Goal: Task Accomplishment & Management: Use online tool/utility

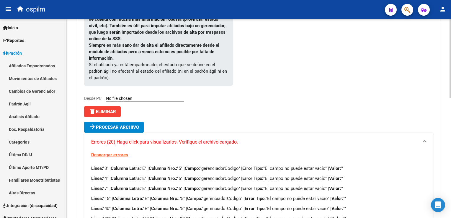
scroll to position [132, 0]
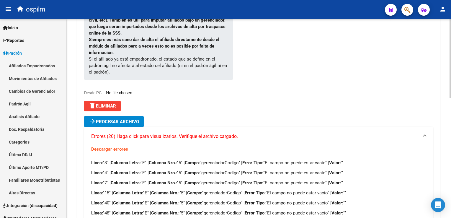
click at [451, 94] on html "menu ospilm person Firma Express Inicio Calendario SSS Instructivos Contacto OS…" at bounding box center [225, 109] width 451 height 218
click at [108, 103] on span "delete Eliminar" at bounding box center [102, 105] width 27 height 5
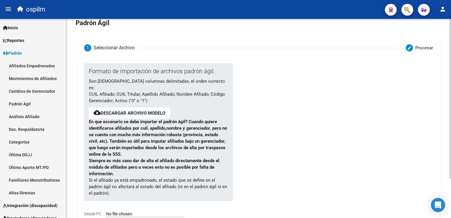
scroll to position [0, 0]
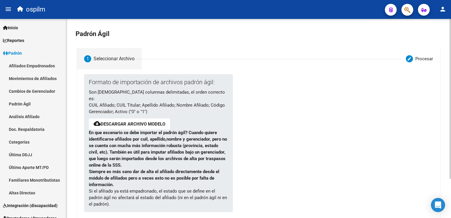
click at [98, 61] on div "Seleccionar Archivo" at bounding box center [114, 58] width 41 height 6
click at [410, 59] on mat-icon "create" at bounding box center [409, 58] width 5 height 5
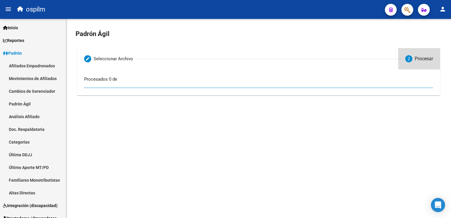
click at [409, 60] on span "2" at bounding box center [408, 58] width 2 height 6
click at [94, 82] on div "Procesados 0 de" at bounding box center [258, 79] width 348 height 6
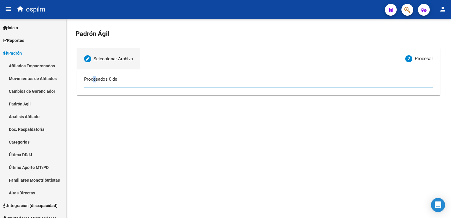
drag, startPoint x: 94, startPoint y: 82, endPoint x: 89, endPoint y: 60, distance: 23.2
click at [89, 60] on mat-icon "create" at bounding box center [87, 58] width 5 height 5
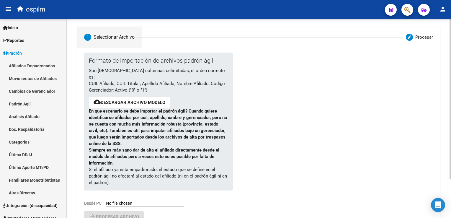
scroll to position [48, 0]
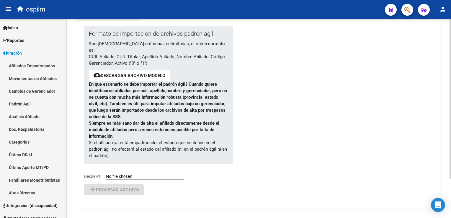
click at [451, 102] on html "menu ospilm person Firma Express Inicio Calendario SSS Instructivos Contacto OS…" at bounding box center [225, 109] width 451 height 218
click at [114, 174] on input "Desde PC" at bounding box center [145, 177] width 78 height 6
type input "C:\fakepath\Nuevo Hoja de cálculo de Microsoft Excel.csv"
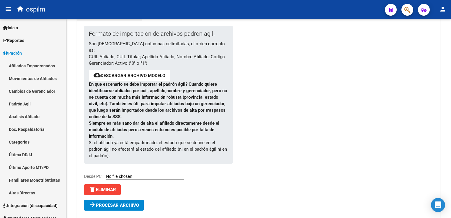
click at [120, 202] on span "Procesar archivo" at bounding box center [117, 204] width 43 height 5
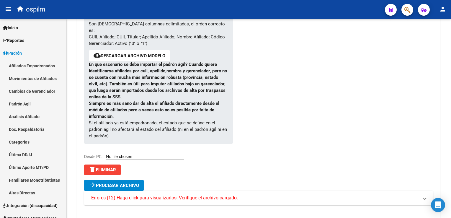
scroll to position [78, 0]
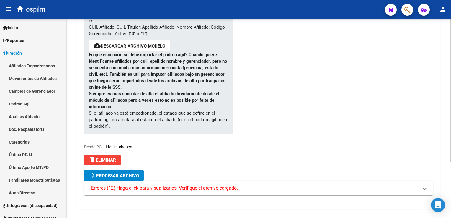
click at [101, 157] on span "delete Eliminar" at bounding box center [102, 159] width 27 height 5
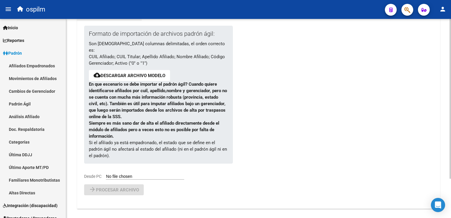
click at [125, 165] on div "Formato de importación de archivos padrón ágil: Son 6 columnas delimitadas, el …" at bounding box center [153, 103] width 139 height 154
click at [114, 174] on input "Desde PC" at bounding box center [145, 177] width 78 height 6
type input "C:\fakepath\Nuevo Hoja de cálculo de Microsoft Excel (3).csv"
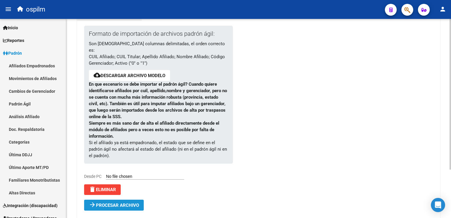
click at [120, 203] on button "arrow_forward Procesar archivo" at bounding box center [114, 204] width 60 height 11
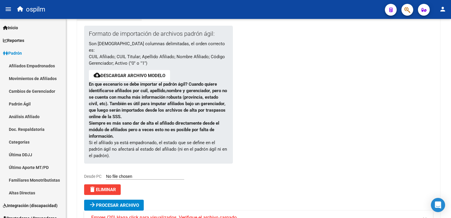
drag, startPoint x: 448, startPoint y: 60, endPoint x: 452, endPoint y: 91, distance: 31.4
click at [451, 91] on html "menu ospilm person Firma Express Inicio Calendario SSS Instructivos Contacto OS…" at bounding box center [225, 109] width 451 height 218
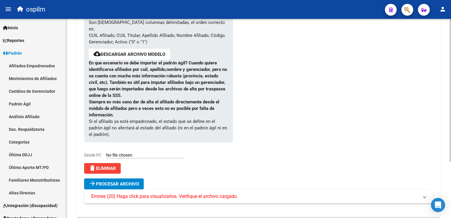
scroll to position [78, 0]
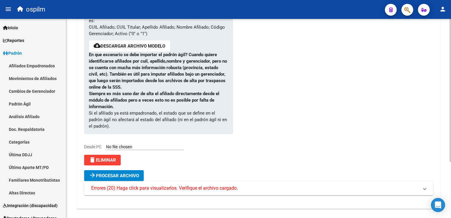
click at [212, 186] on mat-expansion-panel-header "Errores (20) Haga click para visualizarlos. Verifique el archivo cargado." at bounding box center [258, 188] width 348 height 14
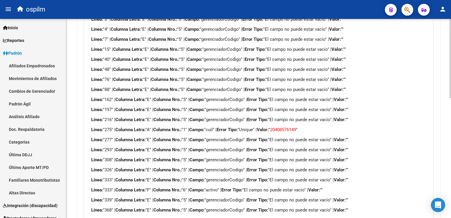
scroll to position [0, 0]
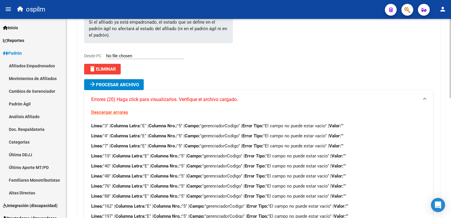
click at [451, 117] on html "menu ospilm person Firma Express Inicio Calendario SSS Instructivos Contacto OS…" at bounding box center [225, 109] width 451 height 218
click at [98, 67] on span "delete Eliminar" at bounding box center [102, 69] width 27 height 5
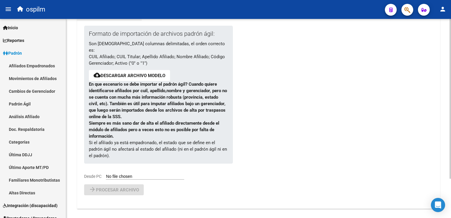
click at [114, 174] on input "Desde PC" at bounding box center [145, 177] width 78 height 6
type input "C:\fakepath\Nuevo Hoja de cálculo de Microsoft Excel (3).csv"
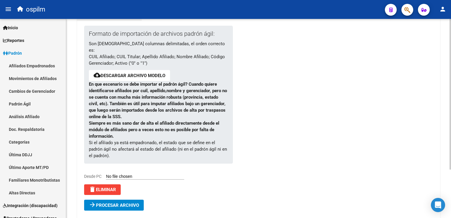
click at [136, 202] on span "Procesar archivo" at bounding box center [117, 204] width 43 height 5
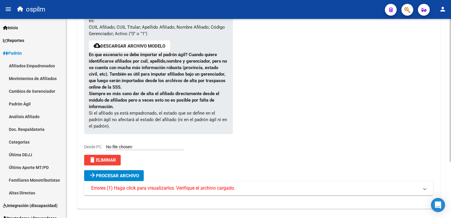
click at [104, 156] on button "delete Eliminar" at bounding box center [102, 160] width 37 height 11
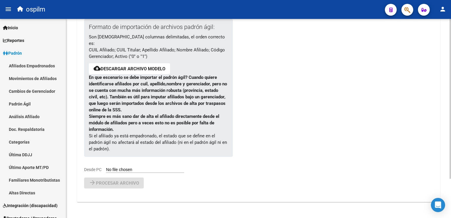
scroll to position [48, 0]
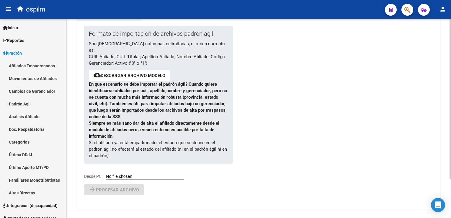
click at [110, 174] on input "Desde PC" at bounding box center [145, 177] width 78 height 6
type input "C:\fakepath\Nuevo Hoja de cálculo de Microsoft Excel (3).csv"
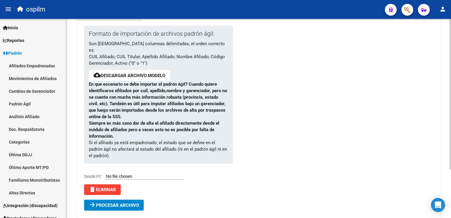
scroll to position [64, 0]
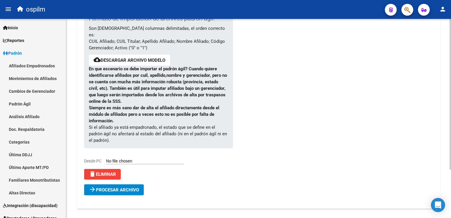
click at [451, 83] on html "menu ospilm person Firma Express Inicio Calendario SSS Instructivos Contacto OS…" at bounding box center [225, 109] width 451 height 218
click at [131, 187] on span "Procesar archivo" at bounding box center [117, 189] width 43 height 5
click at [148, 199] on span "Errores (1) Haga click para visualizarlos. Verifique el archivo cargado." at bounding box center [163, 202] width 144 height 6
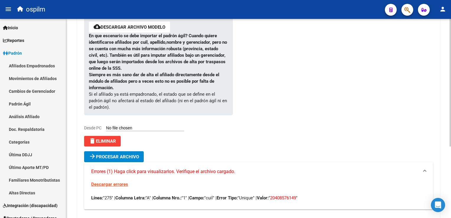
scroll to position [111, 0]
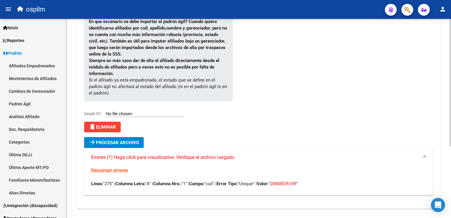
click at [451, 120] on html "menu ospilm person Firma Express Inicio Calendario SSS Instructivos Contacto OS…" at bounding box center [225, 109] width 451 height 218
click at [214, 180] on p "Línea: "275" | Columna Letra: "A" | Columna Nro.: "1" | Campo: "cuil" | Error T…" at bounding box center [258, 183] width 334 height 6
click at [101, 124] on span "delete Eliminar" at bounding box center [102, 126] width 27 height 5
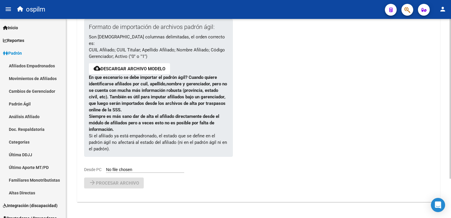
scroll to position [48, 0]
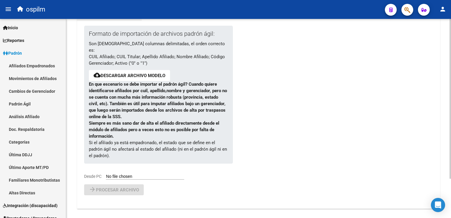
click at [125, 174] on input "Desde PC" at bounding box center [145, 177] width 78 height 6
type input "C:\fakepath\Nuevo Hoja de cálculo de Microsoft Excel (3).csv"
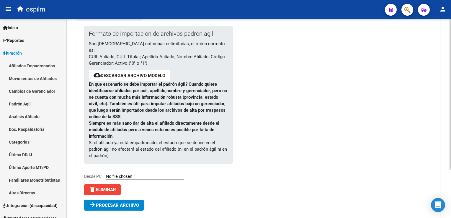
scroll to position [64, 0]
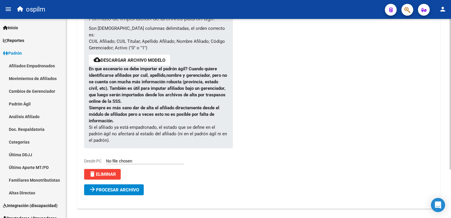
click at [451, 81] on html "menu ospilm person Firma Express Inicio Calendario SSS Instructivos Contacto OS…" at bounding box center [225, 109] width 451 height 218
click at [122, 187] on span "Procesar archivo" at bounding box center [117, 189] width 43 height 5
click at [184, 199] on span "Errores (1) Haga click para visualizarlos. Verifique el archivo cargado." at bounding box center [163, 202] width 144 height 6
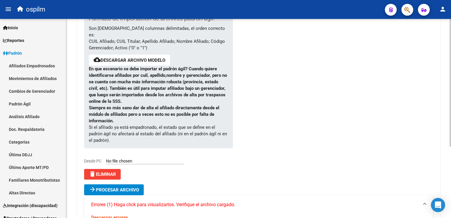
scroll to position [111, 0]
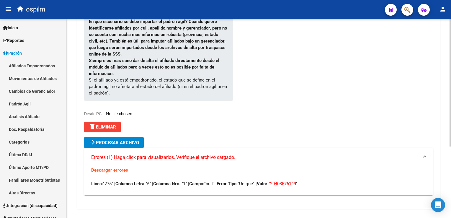
click at [107, 124] on span "delete Eliminar" at bounding box center [102, 126] width 27 height 5
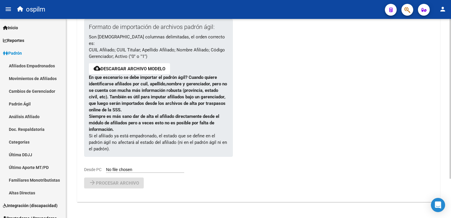
scroll to position [48, 0]
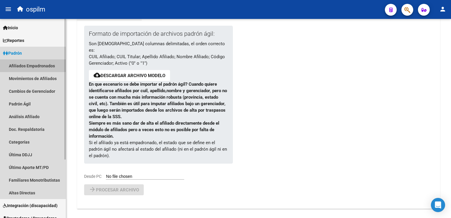
click at [23, 67] on link "Afiliados Empadronados" at bounding box center [33, 65] width 66 height 13
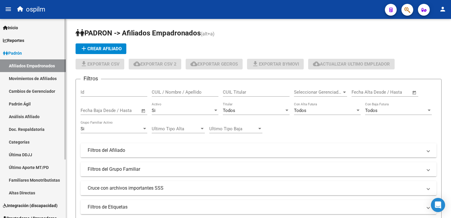
click at [20, 54] on span "Padrón" at bounding box center [12, 53] width 19 height 6
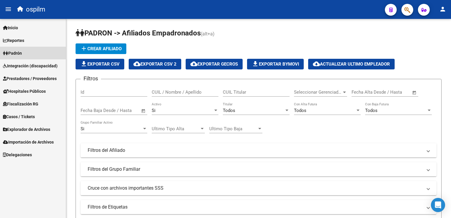
click at [24, 53] on link "Padrón" at bounding box center [33, 53] width 66 height 13
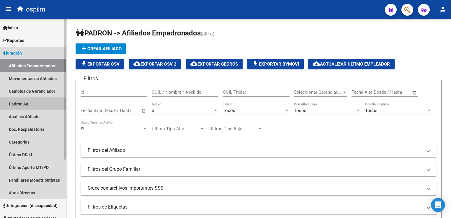
click at [19, 103] on link "Padrón Ágil" at bounding box center [33, 103] width 66 height 13
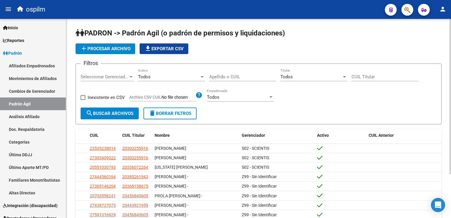
click at [88, 47] on span "add Procesar archivo" at bounding box center [105, 48] width 50 height 5
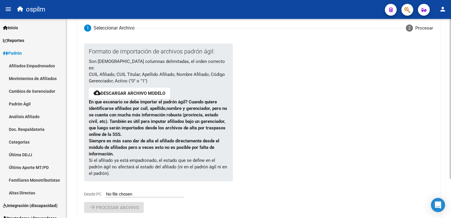
scroll to position [48, 0]
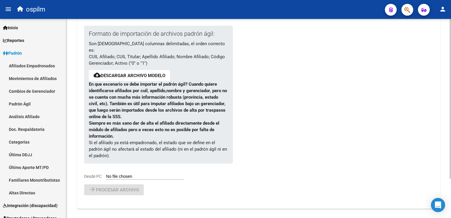
click at [118, 174] on input "Desde PC" at bounding box center [145, 177] width 78 height 6
type input "C:\fakepath\Nuevo Hoja de cálculo de Microsoft Excel (3).csv"
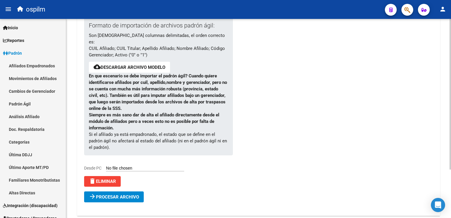
scroll to position [64, 0]
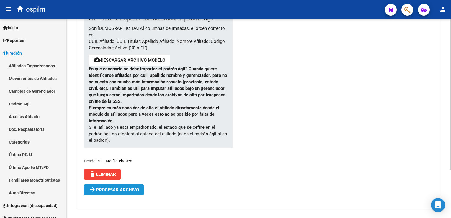
click at [118, 187] on span "Procesar archivo" at bounding box center [117, 189] width 43 height 5
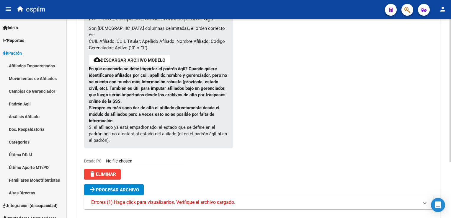
scroll to position [78, 0]
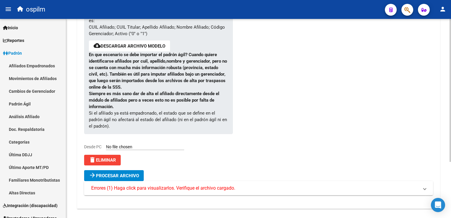
click at [138, 185] on span "Errores (1) Haga click para visualizarlos. Verifique el archivo cargado." at bounding box center [163, 188] width 144 height 6
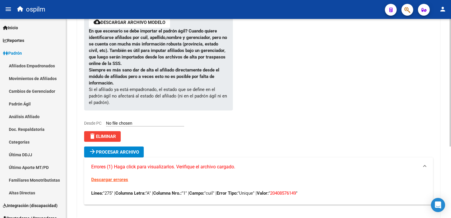
scroll to position [111, 0]
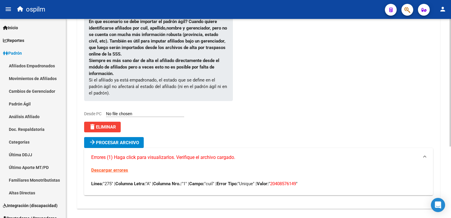
drag, startPoint x: 440, startPoint y: 206, endPoint x: 435, endPoint y: 194, distance: 12.6
click at [438, 203] on icon "Open Intercom Messenger" at bounding box center [438, 204] width 6 height 7
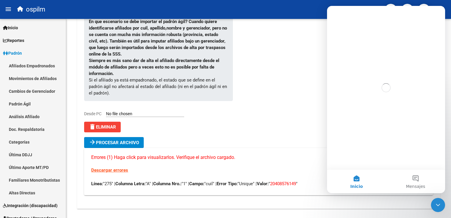
scroll to position [0, 0]
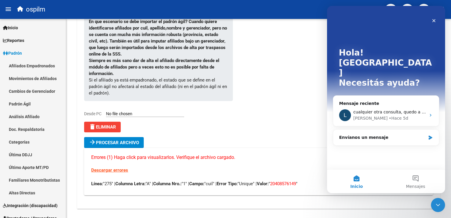
click at [345, 139] on div "Hola! Mariela Necesitás ayuda? Mensaje reciente L cualquier otra consulta, qued…" at bounding box center [386, 87] width 118 height 163
click at [349, 134] on div "Envíanos un mensaje" at bounding box center [382, 137] width 86 height 6
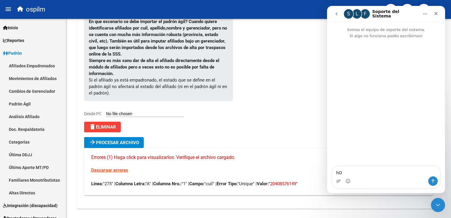
type textarea "h"
type textarea "Hola, que tal?"
type textarea "que"
type textarea "queria consultar"
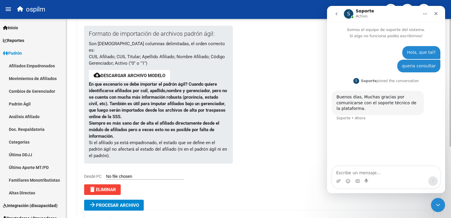
scroll to position [111, 0]
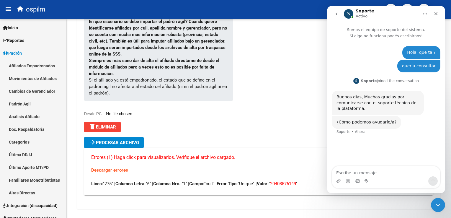
click at [346, 174] on textarea "Escribe un mensaje..." at bounding box center [386, 171] width 108 height 10
type textarea "m"
type textarea "estoy tratando de ingresar un archivo csv"
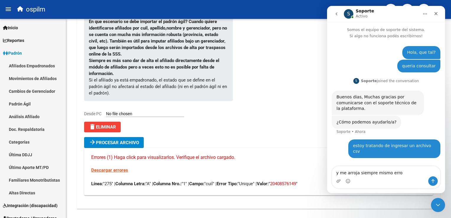
type textarea "y me arroja siempre mismo error"
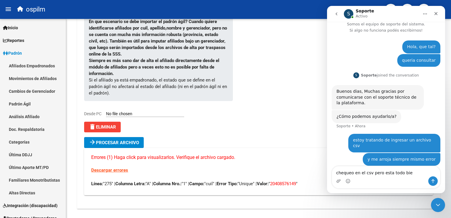
type textarea "chequeo en el csv pero esta todo bien"
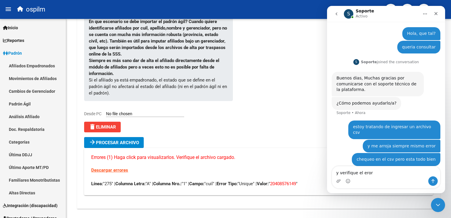
scroll to position [42, 0]
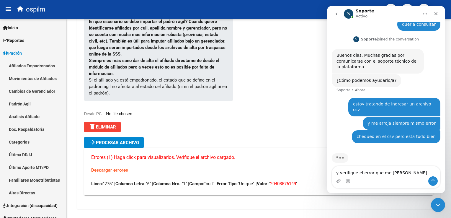
type textarea "y verifique el error que me marca"
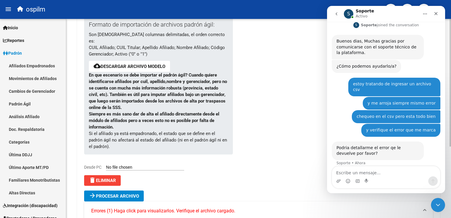
scroll to position [111, 0]
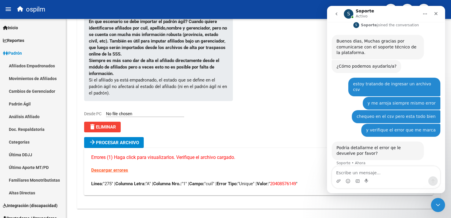
click at [349, 177] on div "Intercom Messenger" at bounding box center [347, 180] width 5 height 9
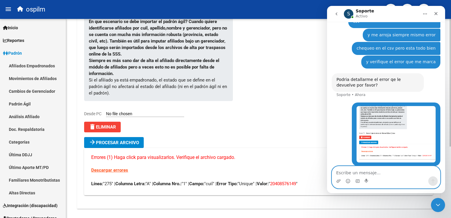
scroll to position [147, 0]
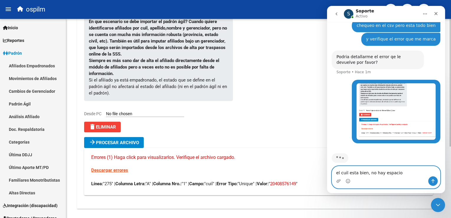
type textarea "el cuil esta bien, no hay espacios"
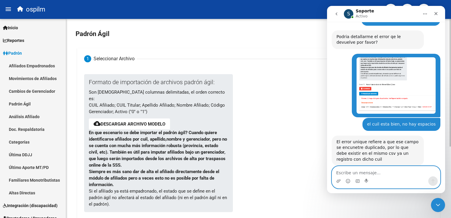
scroll to position [111, 0]
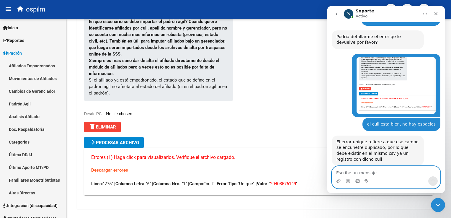
click at [343, 168] on textarea "Escribe un mensaje..." at bounding box center [386, 171] width 108 height 10
type textarea "ok3"
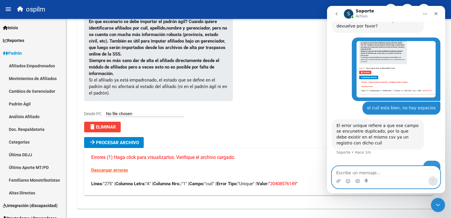
scroll to position [184, 0]
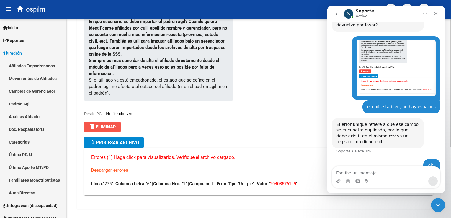
click at [97, 124] on span "delete Eliminar" at bounding box center [102, 126] width 27 height 5
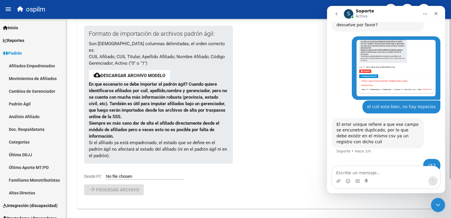
click at [121, 174] on input "Desde PC" at bounding box center [145, 177] width 78 height 6
type input "C:\fakepath\Nuevo Hoja de cálculo de Microsoft Excel (3).csv"
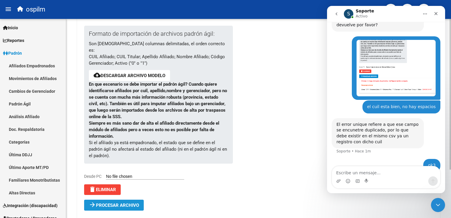
click at [114, 202] on span "Procesar archivo" at bounding box center [117, 204] width 43 height 5
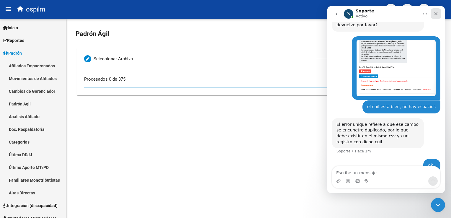
scroll to position [0, 0]
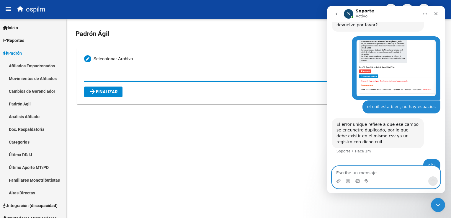
click at [352, 173] on textarea "Escribe un mensaje..." at bounding box center [386, 171] width 108 height 10
type textarea "muchas gracias"
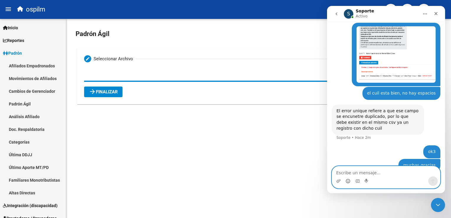
click at [346, 179] on icon "Selector de emoji" at bounding box center [347, 180] width 5 height 5
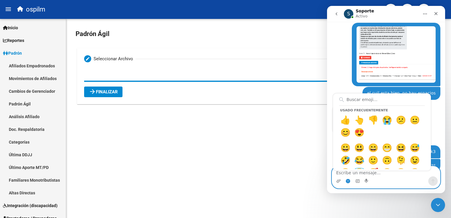
click at [349, 180] on circle "Selector de emoji" at bounding box center [348, 181] width 4 height 4
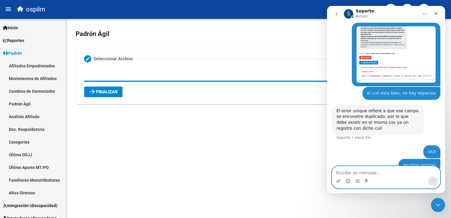
click at [349, 181] on circle "Selector de emoji" at bounding box center [348, 181] width 4 height 4
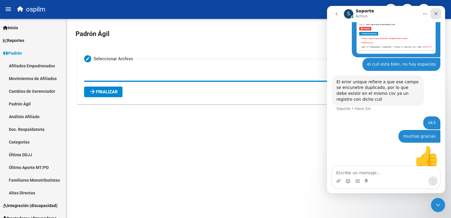
click at [435, 14] on icon "Cerrar" at bounding box center [435, 13] width 3 height 3
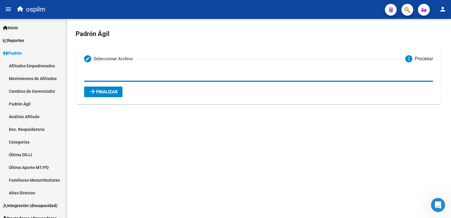
click at [93, 91] on mat-icon "arrow_forward" at bounding box center [92, 91] width 7 height 7
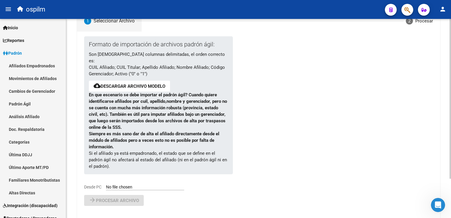
scroll to position [48, 0]
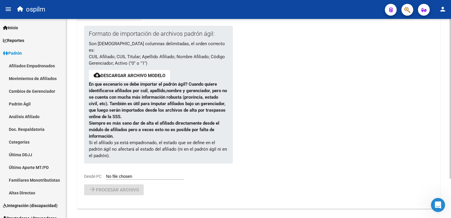
click at [112, 174] on label "Desde PC" at bounding box center [134, 177] width 100 height 6
click at [112, 174] on input "Desde PC" at bounding box center [145, 177] width 78 height 6
type input "C:\fakepath\Nuevo Hoja de cálculo de Microsoft Excel (3).csv"
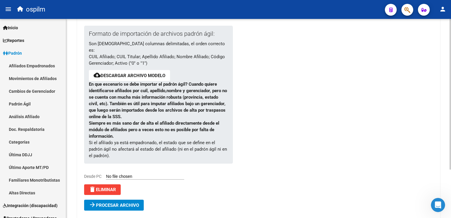
scroll to position [244, 0]
click at [126, 202] on button "arrow_forward Procesar archivo" at bounding box center [114, 204] width 60 height 11
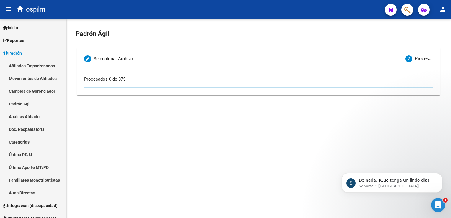
scroll to position [0, 0]
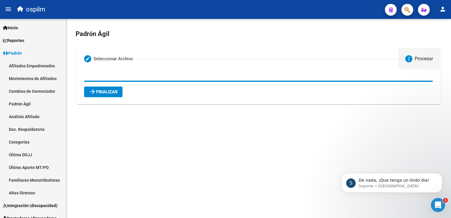
click at [420, 57] on div "Procesar" at bounding box center [424, 58] width 18 height 6
click at [122, 93] on button "arrow_forward Finalizar" at bounding box center [103, 91] width 38 height 11
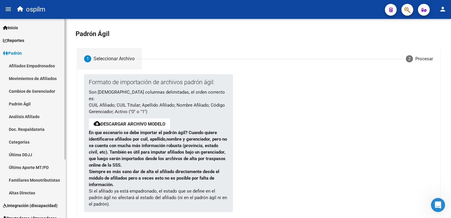
click at [24, 66] on link "Afiliados Empadronados" at bounding box center [33, 65] width 66 height 13
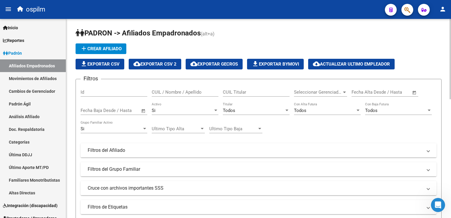
click at [248, 103] on div "Todos Titular" at bounding box center [256, 108] width 67 height 13
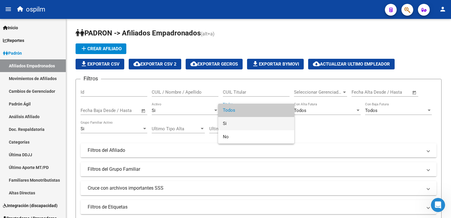
click at [231, 121] on span "Si" at bounding box center [256, 123] width 67 height 13
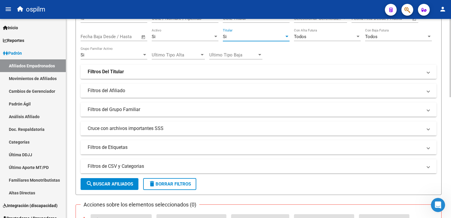
scroll to position [87, 0]
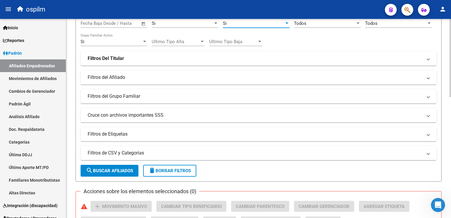
click at [450, 73] on div at bounding box center [449, 92] width 1 height 78
click at [115, 60] on strong "Filtros Del Titular" at bounding box center [106, 58] width 36 height 6
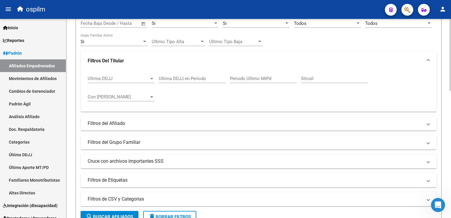
click at [114, 60] on strong "Filtros Del Titular" at bounding box center [106, 61] width 36 height 6
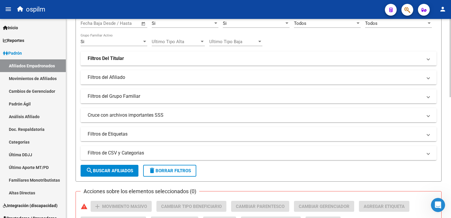
click at [123, 116] on mat-panel-title "Cruce con archivos importantes SSS" at bounding box center [255, 115] width 335 height 6
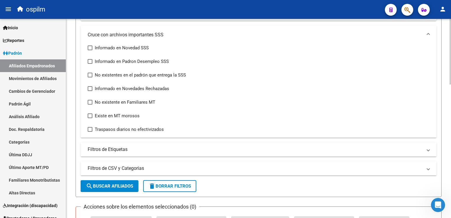
scroll to position [175, 0]
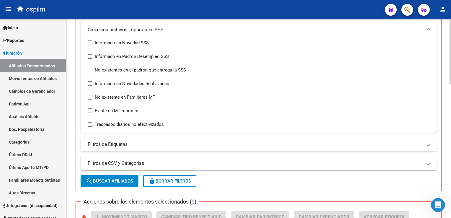
click at [451, 78] on html "menu ospilm person Firma Express Inicio Calendario SSS Instructivos Contacto OS…" at bounding box center [225, 109] width 451 height 218
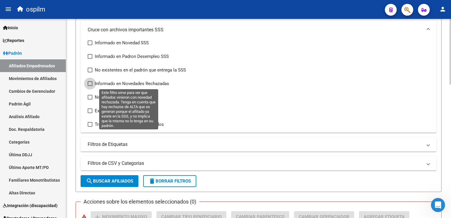
click at [90, 85] on span at bounding box center [90, 83] width 5 height 5
click at [90, 86] on input "Informado en Novedades Rechazadas" at bounding box center [90, 86] width 0 height 0
checkbox input "true"
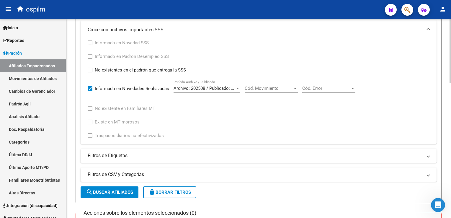
click at [286, 87] on span "Cód. Movimiento" at bounding box center [269, 88] width 48 height 5
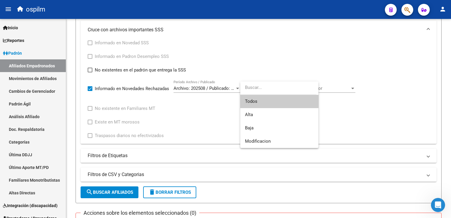
click at [250, 102] on span "Todos" at bounding box center [279, 101] width 69 height 13
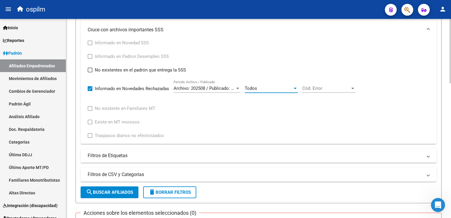
click at [256, 87] on span "Todos" at bounding box center [251, 88] width 12 height 5
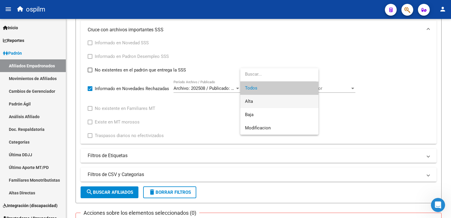
click at [251, 107] on span "Alta" at bounding box center [279, 101] width 69 height 13
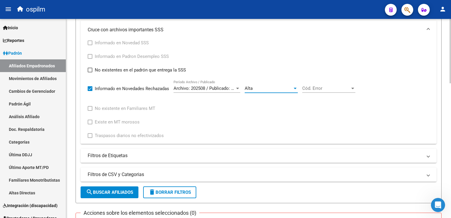
click at [312, 86] on span "Cód. Error" at bounding box center [326, 88] width 48 height 5
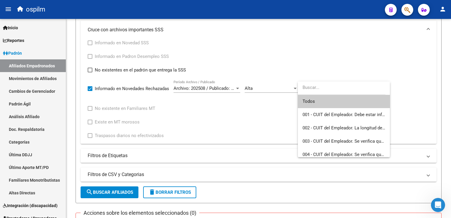
click at [312, 99] on span "Todos" at bounding box center [343, 101] width 83 height 13
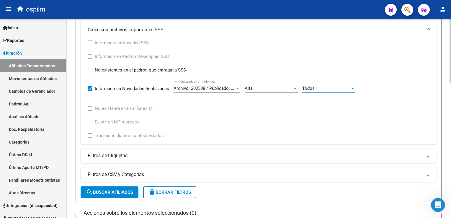
drag, startPoint x: 103, startPoint y: 190, endPoint x: 125, endPoint y: 160, distance: 37.6
click at [105, 188] on button "search Buscar Afiliados" at bounding box center [110, 192] width 58 height 12
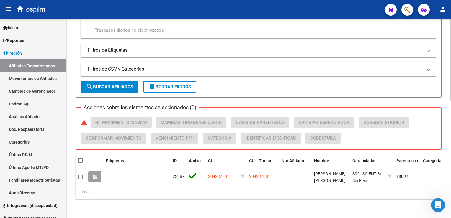
scroll to position [284, 0]
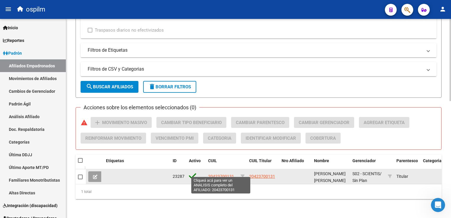
click at [221, 174] on span "20423700131" at bounding box center [221, 176] width 26 height 5
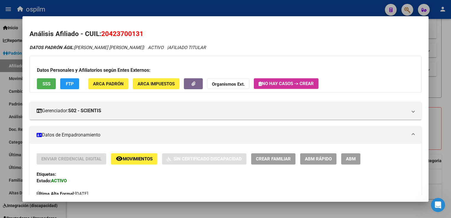
drag, startPoint x: 147, startPoint y: 34, endPoint x: 102, endPoint y: 34, distance: 44.8
click at [102, 34] on h2 "Análisis Afiliado - CUIL: 20423700131" at bounding box center [226, 34] width 392 height 10
copy span "20423700131"
click at [40, 83] on button "SSS" at bounding box center [46, 83] width 19 height 11
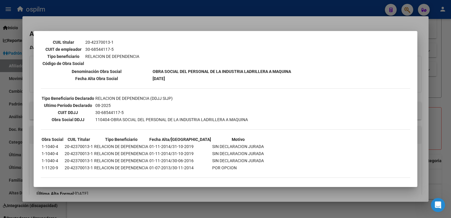
scroll to position [0, 0]
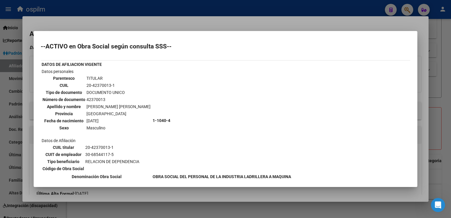
click at [119, 19] on div at bounding box center [225, 109] width 451 height 218
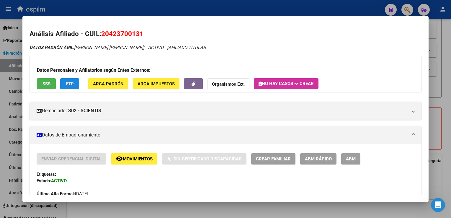
click at [69, 84] on span "FTP" at bounding box center [70, 83] width 8 height 5
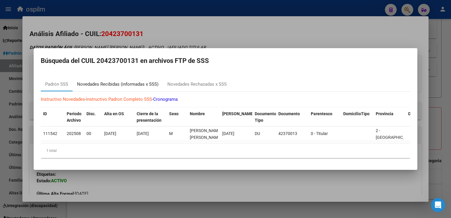
click at [107, 82] on div "Novedades Recibidas (informadas x SSS)" at bounding box center [117, 84] width 81 height 7
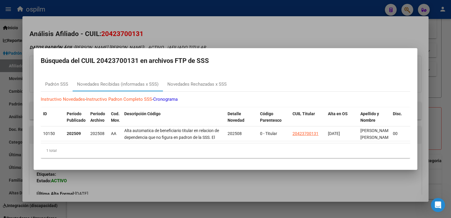
click at [179, 36] on div at bounding box center [225, 109] width 451 height 218
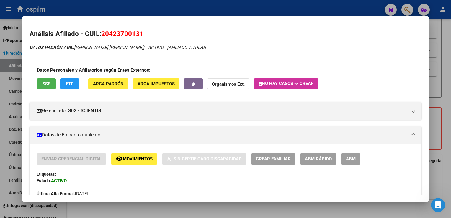
click at [66, 85] on span "FTP" at bounding box center [70, 83] width 8 height 5
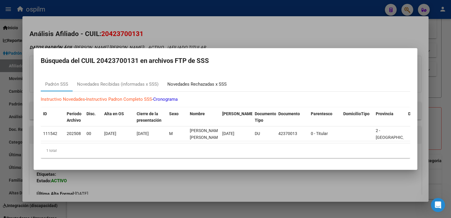
click at [199, 85] on div "Novedades Rechazadas x SSS" at bounding box center [196, 84] width 59 height 7
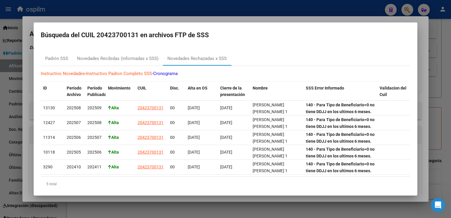
click at [153, 20] on div at bounding box center [225, 109] width 451 height 218
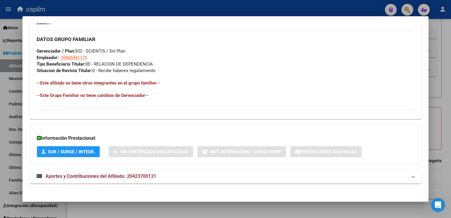
scroll to position [277, 0]
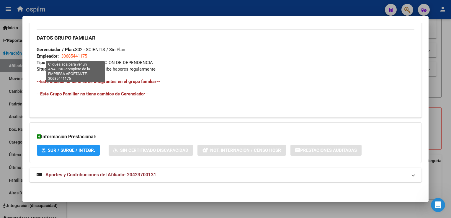
click at [71, 55] on span "30685441175" at bounding box center [74, 55] width 26 height 5
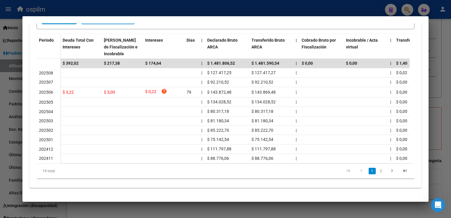
scroll to position [0, 0]
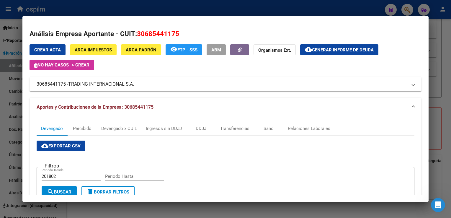
click at [170, 8] on div at bounding box center [225, 109] width 451 height 218
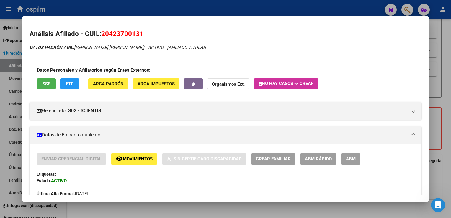
click at [76, 80] on button "FTP" at bounding box center [69, 83] width 19 height 11
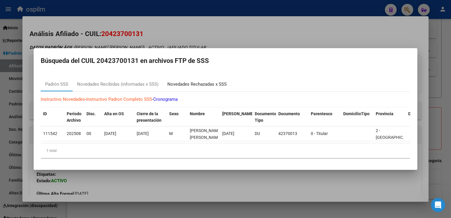
click at [191, 81] on div "Novedades Rechazadas x SSS" at bounding box center [196, 84] width 59 height 7
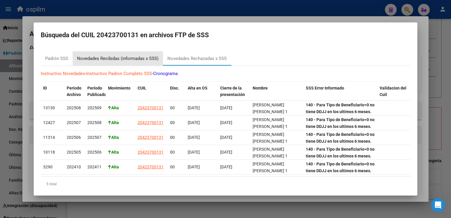
click at [129, 56] on div "Novedades Recibidas (informadas x SSS)" at bounding box center [117, 58] width 81 height 7
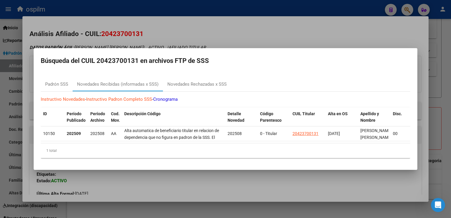
click at [197, 28] on div at bounding box center [225, 109] width 451 height 218
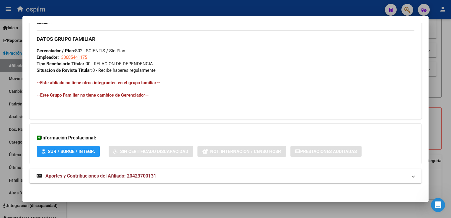
scroll to position [277, 0]
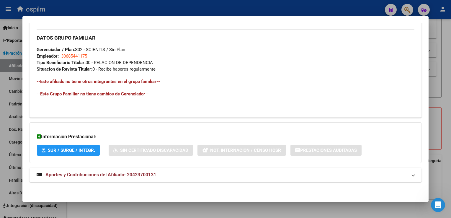
click at [102, 175] on span "Aportes y Contribuciones del Afiliado: 20423700131" at bounding box center [100, 175] width 111 height 6
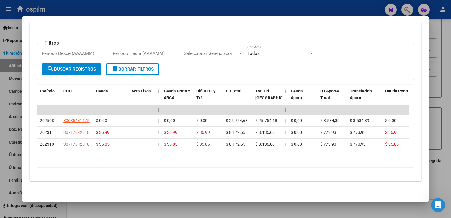
scroll to position [0, 0]
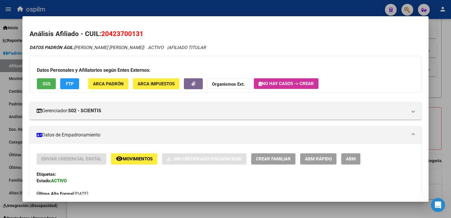
click at [106, 82] on span "ARCA Padrón" at bounding box center [108, 83] width 31 height 5
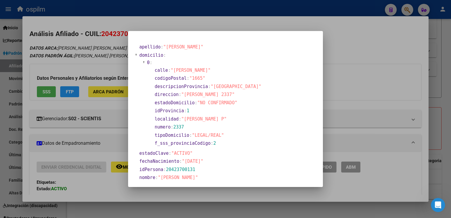
click at [339, 29] on div at bounding box center [225, 109] width 451 height 218
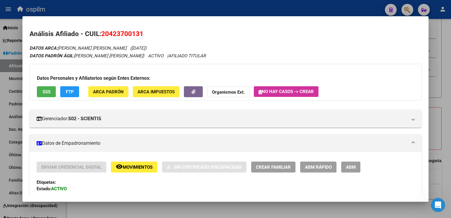
drag, startPoint x: 450, startPoint y: 54, endPoint x: 383, endPoint y: 78, distance: 71.3
click at [450, 54] on div at bounding box center [225, 109] width 451 height 218
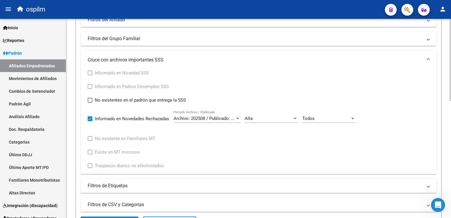
scroll to position [145, 0]
click at [451, 93] on html "menu ospilm person Firma Express Inicio Calendario SSS Instructivos Contacto OS…" at bounding box center [225, 109] width 451 height 218
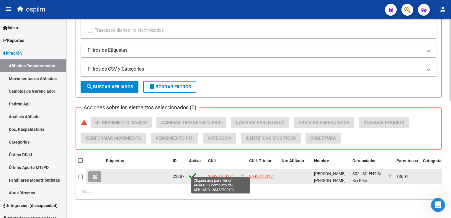
click at [220, 174] on span "20423700131" at bounding box center [221, 176] width 26 height 5
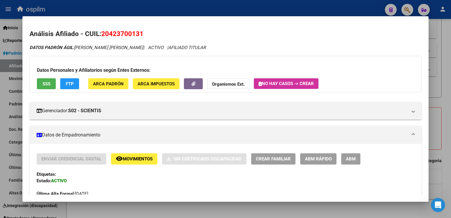
click at [74, 81] on button "FTP" at bounding box center [69, 83] width 19 height 11
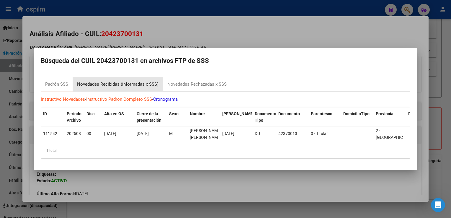
click at [113, 82] on div "Novedades Recibidas (informadas x SSS)" at bounding box center [117, 84] width 81 height 7
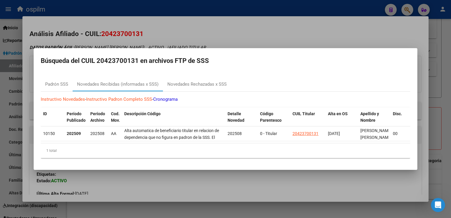
click at [239, 35] on div at bounding box center [225, 109] width 451 height 218
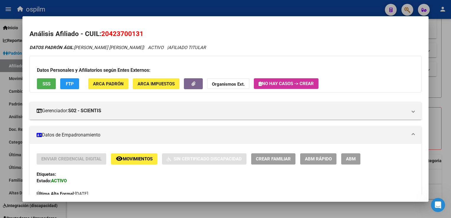
drag, startPoint x: 444, startPoint y: 50, endPoint x: 442, endPoint y: 43, distance: 7.1
click at [442, 45] on div at bounding box center [225, 109] width 451 height 218
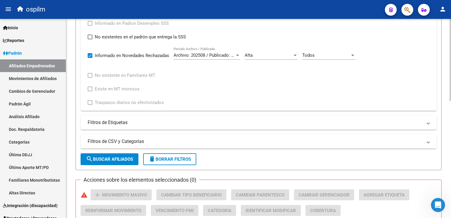
scroll to position [207, 0]
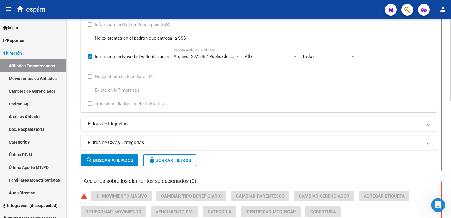
click at [449, 111] on div at bounding box center [449, 146] width 1 height 82
click at [322, 54] on div "Todos" at bounding box center [326, 56] width 48 height 5
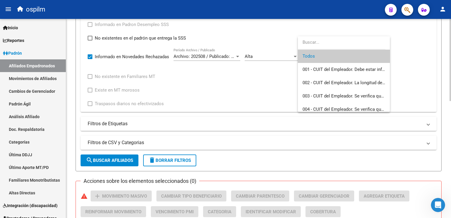
click at [322, 53] on span "Todos" at bounding box center [343, 56] width 83 height 13
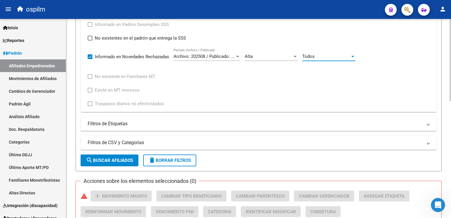
click at [276, 56] on div "Alta" at bounding box center [269, 56] width 48 height 5
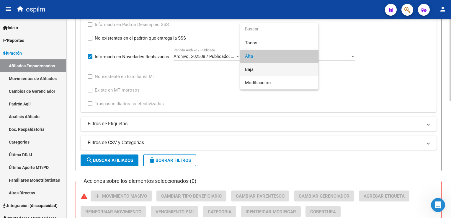
click at [252, 67] on span "Baja" at bounding box center [249, 69] width 9 height 5
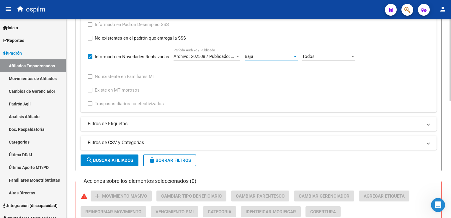
drag, startPoint x: 252, startPoint y: 67, endPoint x: 319, endPoint y: 55, distance: 67.6
click at [319, 55] on div "Todos" at bounding box center [326, 56] width 48 height 5
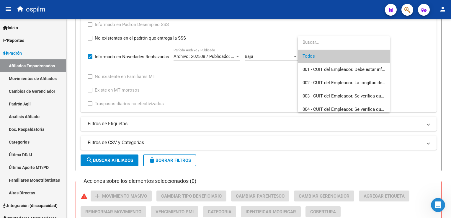
click at [319, 55] on span "Todos" at bounding box center [343, 56] width 83 height 13
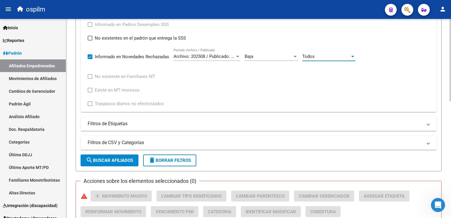
drag, startPoint x: 110, startPoint y: 158, endPoint x: 112, endPoint y: 152, distance: 7.1
click at [111, 158] on span "search Buscar Afiliados" at bounding box center [109, 160] width 47 height 5
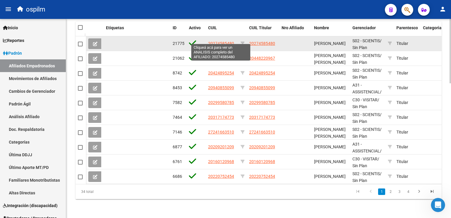
click at [230, 41] on span "20274585480" at bounding box center [221, 43] width 26 height 5
type textarea "20274585480"
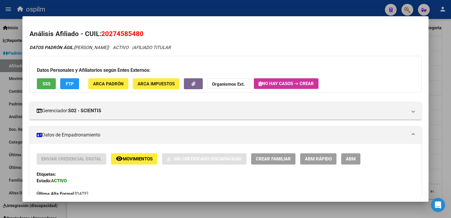
drag, startPoint x: 145, startPoint y: 35, endPoint x: 101, endPoint y: 36, distance: 43.4
click at [101, 36] on h2 "Análisis Afiliado - CUIL: 20274585480" at bounding box center [226, 34] width 392 height 10
copy span "20274585480"
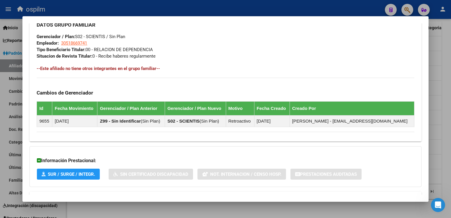
scroll to position [307, 0]
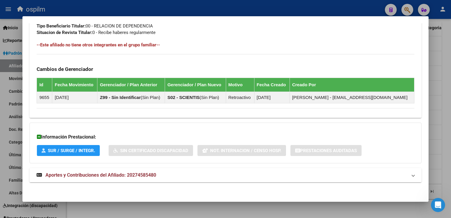
click at [104, 180] on mat-expansion-panel-header "Aportes y Contribuciones del Afiliado: 20274585480" at bounding box center [226, 175] width 392 height 14
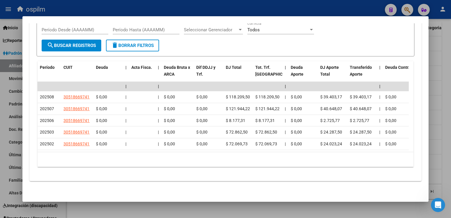
scroll to position [536, 0]
click at [444, 82] on div at bounding box center [225, 109] width 451 height 218
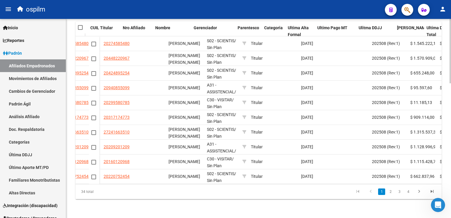
scroll to position [0, 159]
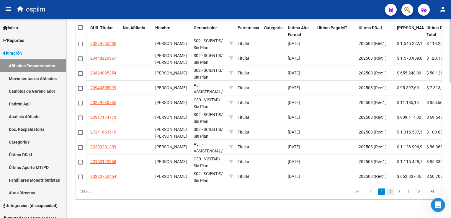
click at [389, 191] on link "2" at bounding box center [390, 191] width 7 height 6
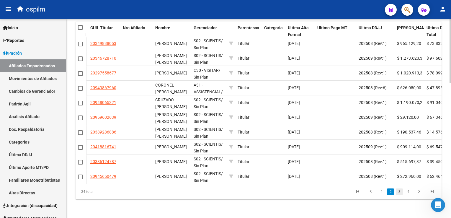
click at [398, 194] on link "3" at bounding box center [399, 191] width 7 height 6
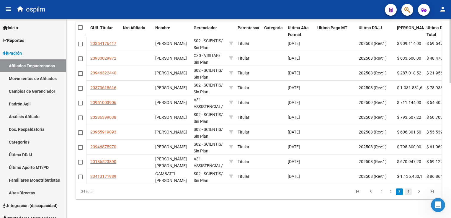
click at [408, 191] on link "4" at bounding box center [407, 191] width 7 height 6
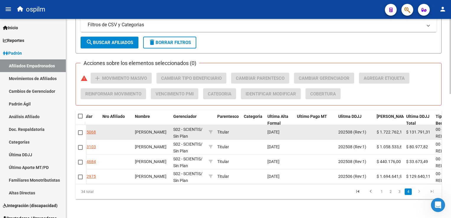
scroll to position [52, 0]
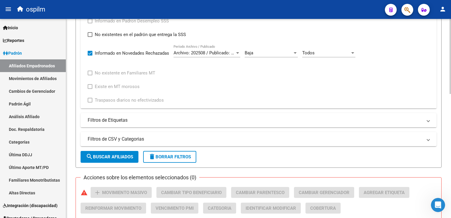
click at [451, 106] on html "menu ospilm person Firma Express Inicio Calendario SSS Instructivos Contacto OS…" at bounding box center [225, 109] width 451 height 218
click at [264, 51] on div "Baja" at bounding box center [269, 52] width 48 height 5
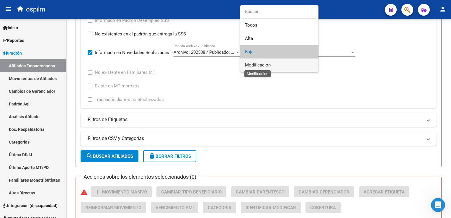
click at [255, 64] on span "Modificacion" at bounding box center [258, 64] width 26 height 5
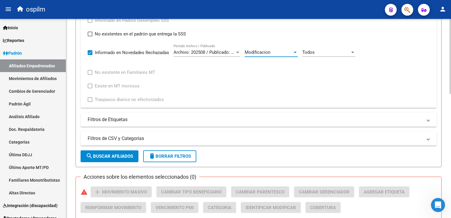
click at [313, 50] on span "Todos" at bounding box center [308, 52] width 12 height 5
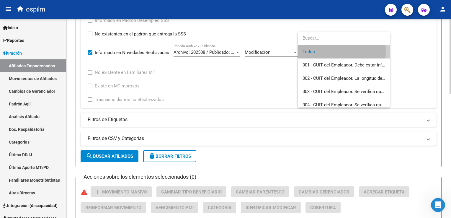
drag, startPoint x: 324, startPoint y: 51, endPoint x: 162, endPoint y: 110, distance: 172.7
click at [320, 53] on span "Todos" at bounding box center [343, 51] width 83 height 13
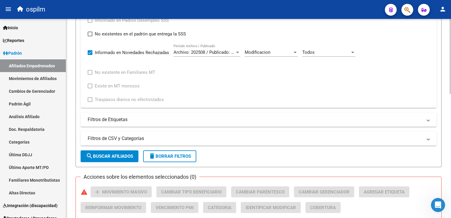
drag, startPoint x: 108, startPoint y: 148, endPoint x: 109, endPoint y: 158, distance: 9.8
click at [108, 151] on form "Filtros Id CUIL / Nombre / Apellido CUIL Titular Seleccionar Gerenciador Selecc…" at bounding box center [259, 17] width 366 height 299
click at [109, 158] on span "search Buscar Afiliados" at bounding box center [109, 155] width 47 height 5
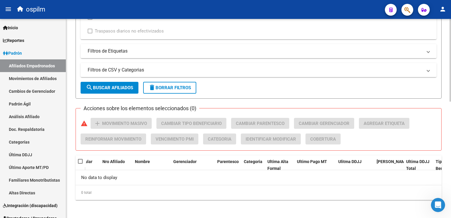
scroll to position [4, 0]
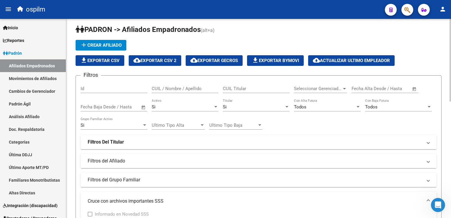
click at [127, 163] on mat-panel-title "Filtros del Afiliado" at bounding box center [255, 161] width 335 height 6
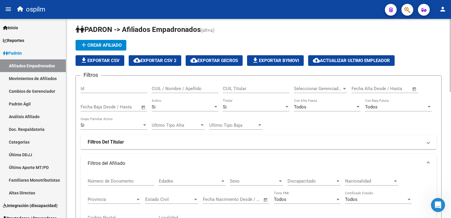
click at [294, 181] on span "Discapacitado" at bounding box center [311, 180] width 48 height 5
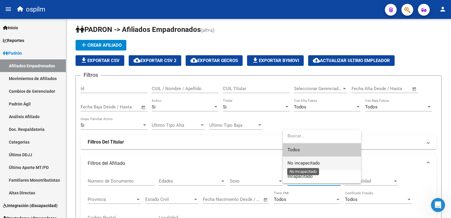
click at [298, 163] on span "No incapacitado" at bounding box center [303, 162] width 32 height 5
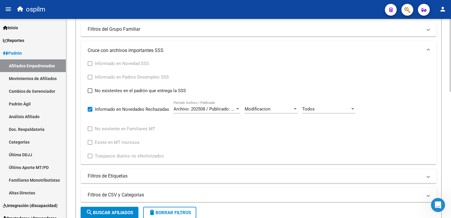
scroll to position [222, 0]
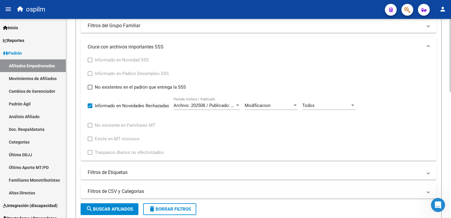
click at [451, 144] on html "menu ospilm person Firma Express Inicio Calendario SSS Instructivos Contacto OS…" at bounding box center [225, 109] width 451 height 218
click at [264, 103] on span "Modificacion" at bounding box center [258, 105] width 26 height 5
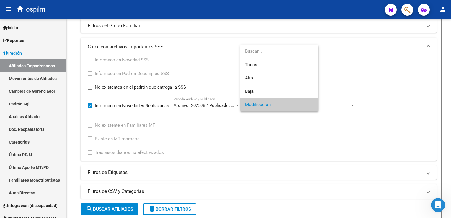
click at [90, 74] on div at bounding box center [225, 109] width 451 height 218
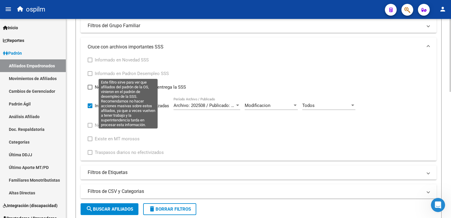
click at [91, 70] on label "Informado en Padron Desempleo SSS" at bounding box center [128, 73] width 81 height 7
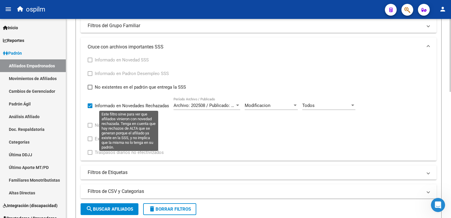
click at [90, 107] on span at bounding box center [90, 105] width 5 height 5
click at [90, 108] on input "Informado en Novedades Rechazadas" at bounding box center [90, 108] width 0 height 0
checkbox input "false"
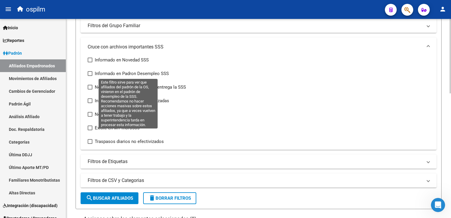
click at [92, 73] on span at bounding box center [90, 73] width 5 height 5
click at [90, 76] on input "Informado en Padron Desempleo SSS" at bounding box center [90, 76] width 0 height 0
checkbox input "true"
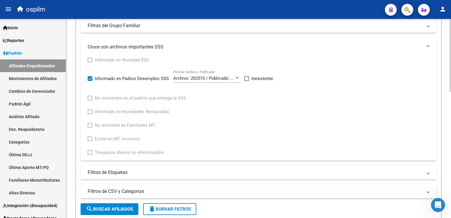
click at [247, 79] on span at bounding box center [246, 78] width 5 height 5
click at [247, 81] on input "Inexistente" at bounding box center [246, 81] width 0 height 0
click at [118, 207] on span "search Buscar Afiliados" at bounding box center [109, 208] width 47 height 5
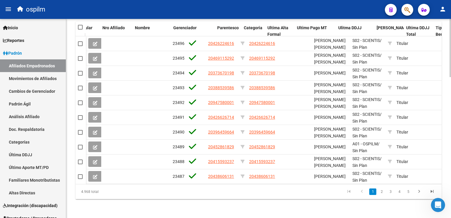
scroll to position [205, 0]
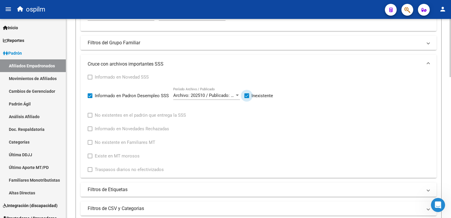
click at [248, 96] on span at bounding box center [246, 95] width 5 height 5
click at [247, 98] on input "Inexistente" at bounding box center [246, 98] width 0 height 0
checkbox input "false"
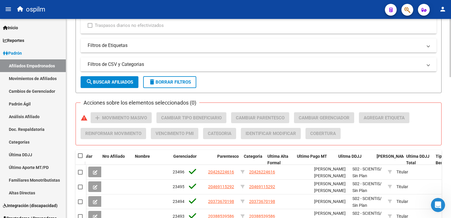
scroll to position [319, 0]
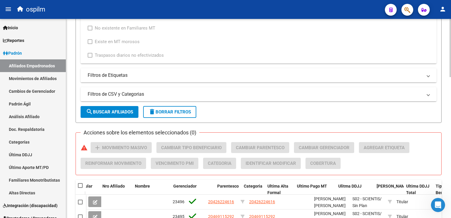
click at [443, 119] on div "PADRON -> Afiliados Empadronados (alt+a) add Crear Afiliado file_download Expor…" at bounding box center [259, 38] width 386 height 676
click at [122, 108] on button "search Buscar Afiliados" at bounding box center [110, 112] width 58 height 12
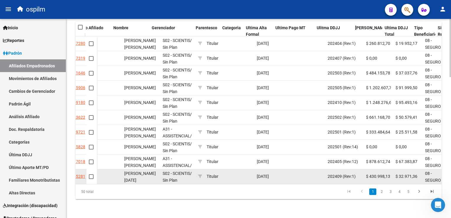
scroll to position [0, 201]
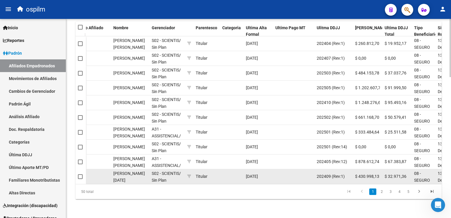
drag, startPoint x: 310, startPoint y: 179, endPoint x: 316, endPoint y: 178, distance: 6.0
click at [316, 178] on div "7113 20178655281 20178655281 RIVERO SANTOS DOMINGO S02 - SCIENTIS / Sin Plan Ti…" at bounding box center [290, 176] width 810 height 15
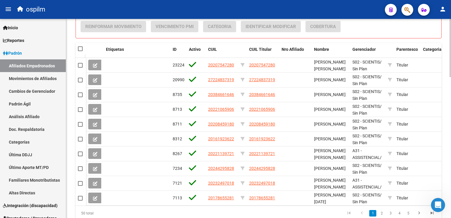
scroll to position [480, 0]
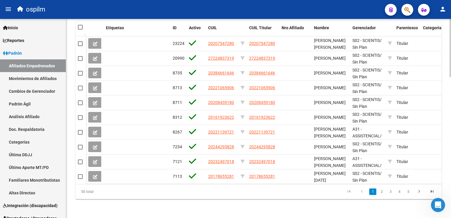
click at [451, 168] on html "menu ospilm person Firma Express Inicio Calendario SSS Instructivos Contacto OS…" at bounding box center [225, 109] width 451 height 218
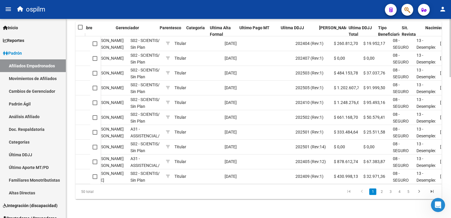
scroll to position [0, 236]
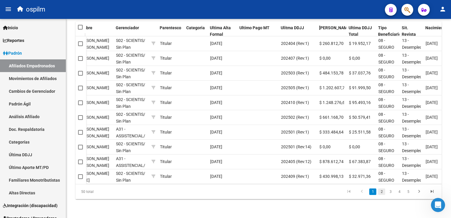
click at [380, 191] on link "2" at bounding box center [381, 191] width 7 height 6
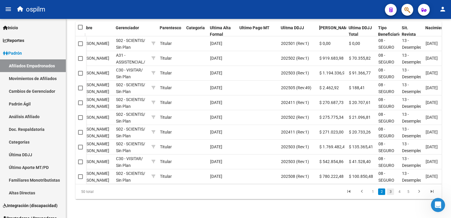
click at [389, 190] on link "3" at bounding box center [390, 191] width 7 height 6
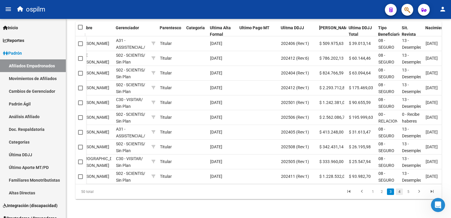
click at [399, 193] on link "4" at bounding box center [399, 191] width 7 height 6
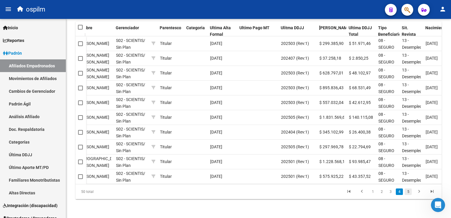
click at [410, 191] on link "5" at bounding box center [407, 191] width 7 height 6
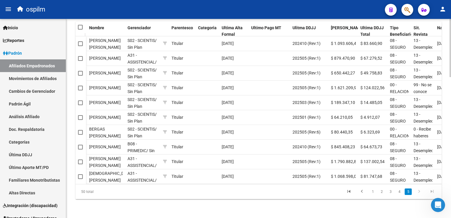
scroll to position [0, 203]
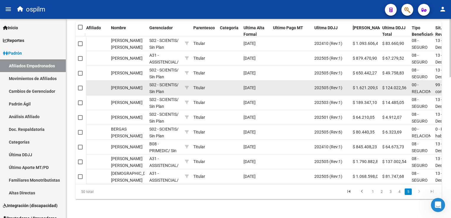
click at [79, 86] on span at bounding box center [80, 88] width 5 height 5
click at [80, 90] on input "checkbox" at bounding box center [80, 90] width 0 height 0
checkbox input "true"
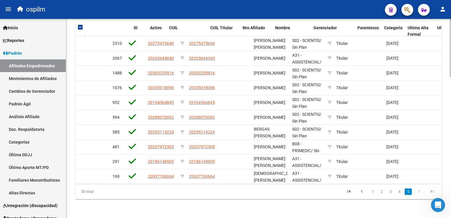
scroll to position [0, 39]
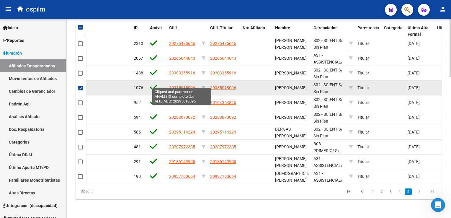
click at [186, 85] on span "20335018096" at bounding box center [182, 87] width 26 height 5
type textarea "20335018096"
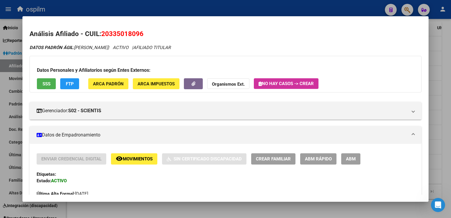
drag, startPoint x: 145, startPoint y: 34, endPoint x: 107, endPoint y: 34, distance: 38.9
click at [105, 34] on h2 "Análisis Afiliado - CUIL: 20335018096" at bounding box center [226, 34] width 392 height 10
click at [104, 34] on span "20335018096" at bounding box center [122, 34] width 42 height 8
drag, startPoint x: 101, startPoint y: 34, endPoint x: 148, endPoint y: 36, distance: 46.1
click at [148, 36] on h2 "Análisis Afiliado - CUIL: 20335018096" at bounding box center [226, 34] width 392 height 10
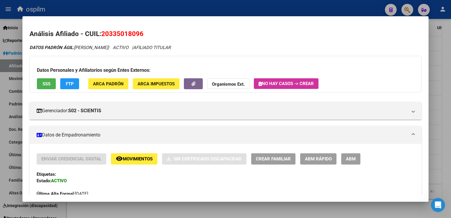
copy span "20335018096"
click at [45, 83] on span "SSS" at bounding box center [46, 83] width 8 height 5
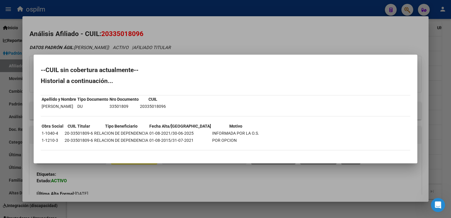
click at [182, 30] on div at bounding box center [225, 109] width 451 height 218
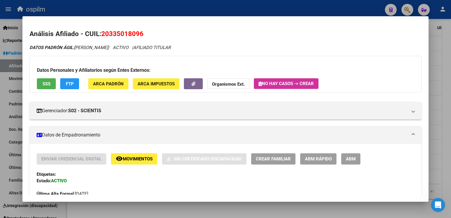
click at [68, 86] on span "FTP" at bounding box center [70, 83] width 8 height 5
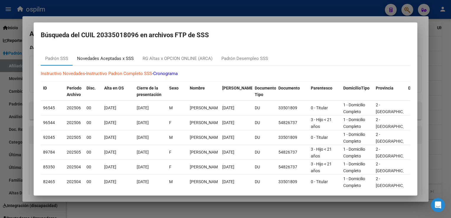
click at [108, 63] on div "Novedades Aceptadas x SSS" at bounding box center [105, 58] width 65 height 14
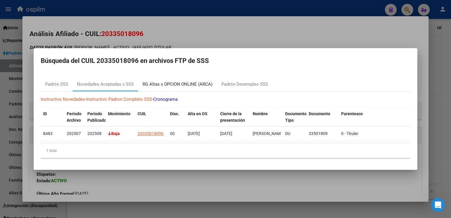
click at [156, 81] on div "RG Altas x OPCION ONLINE (ARCA)" at bounding box center [177, 84] width 70 height 7
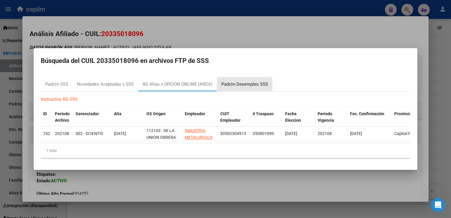
click at [230, 82] on div "Padrón Desempleo SSS" at bounding box center [244, 84] width 47 height 7
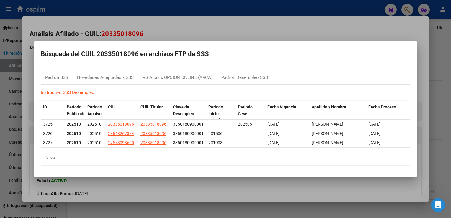
click at [224, 21] on div at bounding box center [225, 109] width 451 height 218
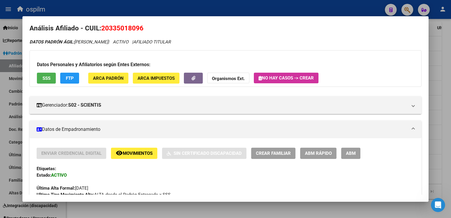
scroll to position [0, 0]
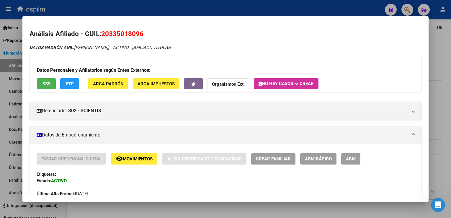
drag, startPoint x: 147, startPoint y: 33, endPoint x: 101, endPoint y: 34, distance: 46.0
click at [101, 34] on h2 "Análisis Afiliado - CUIL: 20335018096" at bounding box center [226, 34] width 392 height 10
copy h2 "20335018096"
click at [110, 36] on span "20335018096" at bounding box center [122, 34] width 42 height 8
click at [107, 32] on span "20335018096" at bounding box center [122, 34] width 42 height 8
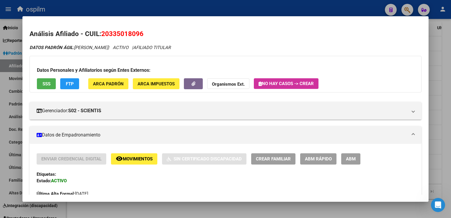
drag, startPoint x: 109, startPoint y: 34, endPoint x: 139, endPoint y: 33, distance: 29.8
click at [139, 33] on span "20335018096" at bounding box center [122, 34] width 42 height 8
copy span "33501809"
click at [443, 101] on div at bounding box center [225, 109] width 451 height 218
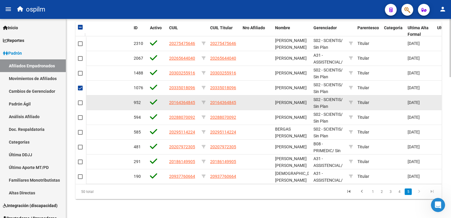
drag, startPoint x: 81, startPoint y: 83, endPoint x: 82, endPoint y: 104, distance: 21.6
click at [81, 86] on span at bounding box center [80, 88] width 5 height 5
click at [80, 90] on input "checkbox" at bounding box center [80, 90] width 0 height 0
checkbox input "false"
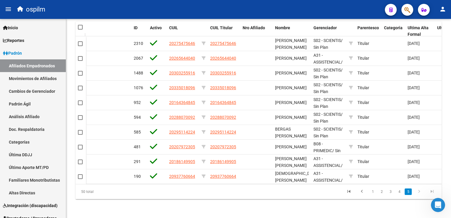
click at [419, 192] on icon "go to next page" at bounding box center [419, 192] width 8 height 7
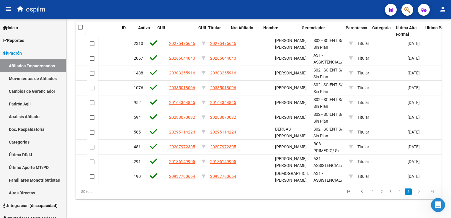
scroll to position [0, 51]
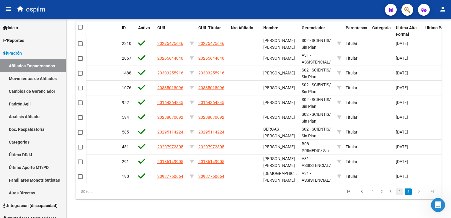
click at [397, 194] on link "4" at bounding box center [399, 191] width 7 height 6
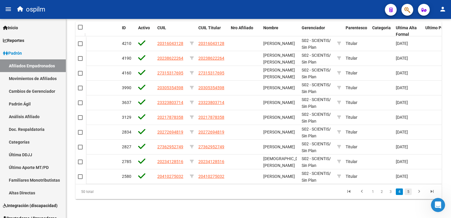
click at [410, 193] on link "5" at bounding box center [407, 191] width 7 height 6
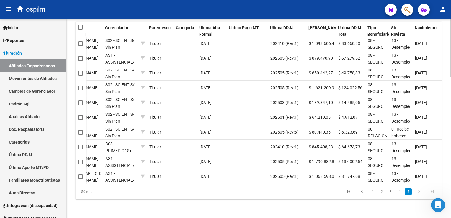
scroll to position [0, 246]
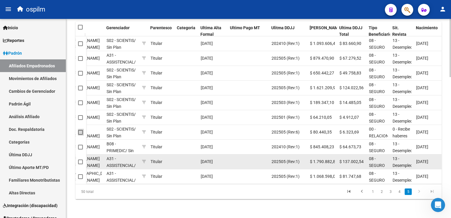
drag, startPoint x: 78, startPoint y: 128, endPoint x: 126, endPoint y: 158, distance: 57.1
click at [78, 130] on span at bounding box center [80, 132] width 5 height 5
click at [80, 135] on input "checkbox" at bounding box center [80, 135] width 0 height 0
checkbox input "true"
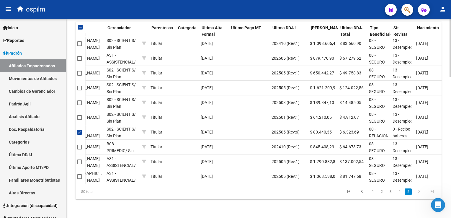
scroll to position [0, 115]
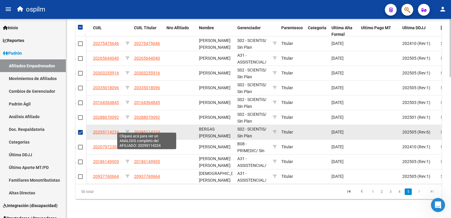
click at [145, 130] on span "20295114224" at bounding box center [147, 132] width 26 height 5
type textarea "20295114224"
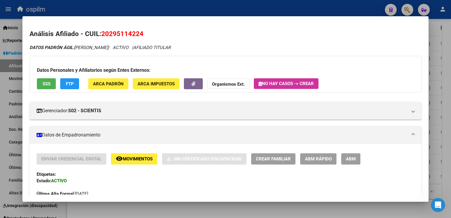
drag, startPoint x: 150, startPoint y: 34, endPoint x: 109, endPoint y: 33, distance: 41.0
click at [105, 33] on h2 "Análisis Afiliado - CUIL: 20295114224" at bounding box center [226, 34] width 392 height 10
drag, startPoint x: 109, startPoint y: 33, endPoint x: 144, endPoint y: 33, distance: 35.1
click at [144, 33] on h2 "Análisis Afiliado - CUIL: 20295114224" at bounding box center [226, 34] width 392 height 10
copy span "20295114224"
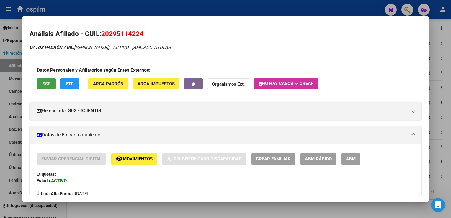
click at [46, 84] on span "SSS" at bounding box center [46, 83] width 8 height 5
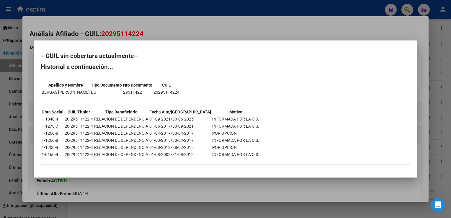
click at [196, 22] on div at bounding box center [225, 109] width 451 height 218
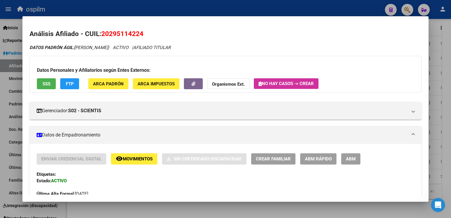
click at [67, 84] on span "FTP" at bounding box center [70, 83] width 8 height 5
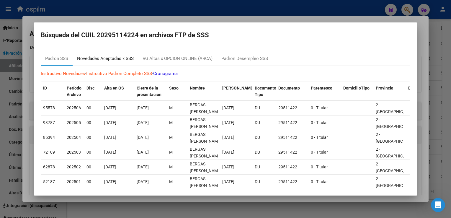
click at [100, 56] on div "Novedades Aceptadas x SSS" at bounding box center [105, 58] width 57 height 7
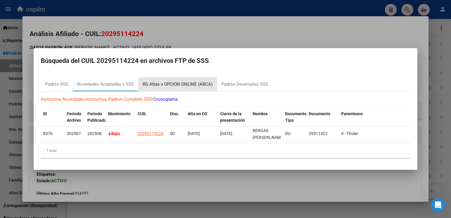
click at [177, 85] on div "RG Altas x OPCION ONLINE (ARCA)" at bounding box center [177, 84] width 79 height 14
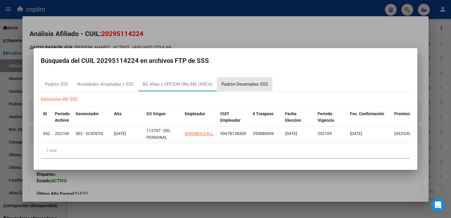
click at [241, 83] on div "Padrón Desempleo SSS" at bounding box center [244, 84] width 47 height 7
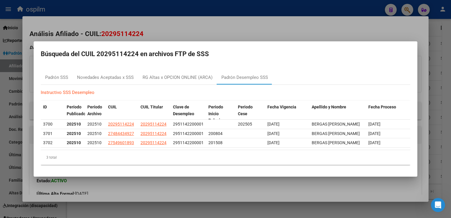
click at [246, 22] on div at bounding box center [225, 109] width 451 height 218
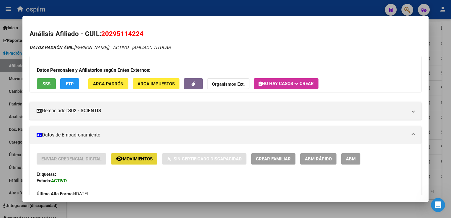
click at [143, 159] on span "Movimientos" at bounding box center [138, 158] width 30 height 5
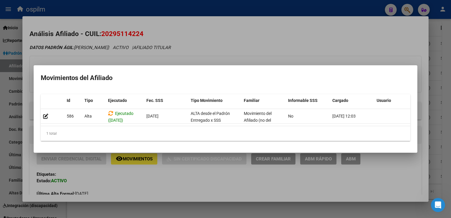
click at [251, 32] on div at bounding box center [225, 109] width 451 height 218
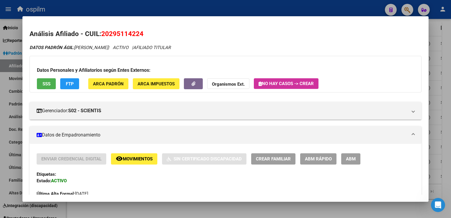
drag, startPoint x: 109, startPoint y: 34, endPoint x: 141, endPoint y: 35, distance: 32.5
click at [141, 35] on span "20295114224" at bounding box center [122, 34] width 42 height 8
copy span "29511422"
click at [446, 83] on div at bounding box center [225, 109] width 451 height 218
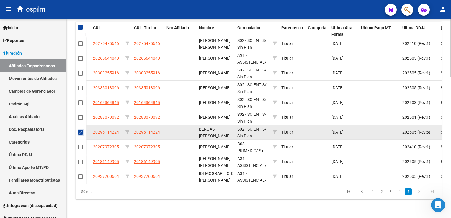
click at [79, 130] on span at bounding box center [80, 132] width 5 height 5
click at [80, 135] on input "checkbox" at bounding box center [80, 135] width 0 height 0
checkbox input "false"
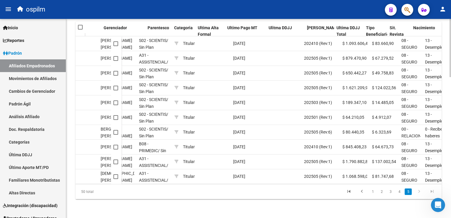
scroll to position [0, 249]
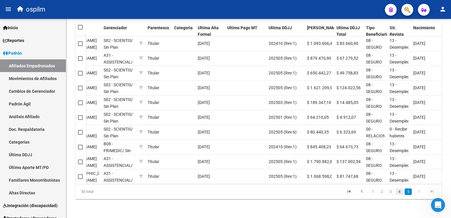
click at [399, 191] on link "4" at bounding box center [399, 191] width 7 height 6
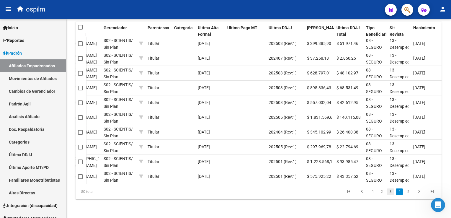
click at [391, 192] on link "3" at bounding box center [390, 191] width 7 height 6
click at [382, 192] on link "2" at bounding box center [381, 191] width 7 height 6
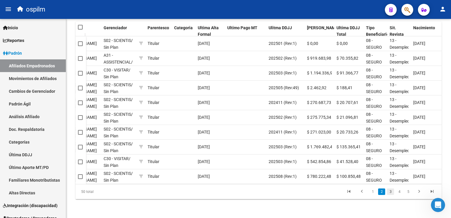
click at [389, 191] on link "3" at bounding box center [390, 191] width 7 height 6
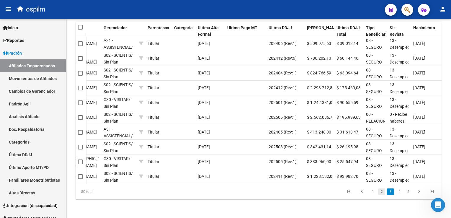
click at [383, 192] on link "2" at bounding box center [381, 191] width 7 height 6
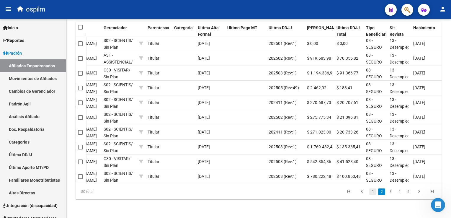
click at [372, 190] on link "1" at bounding box center [372, 191] width 7 height 6
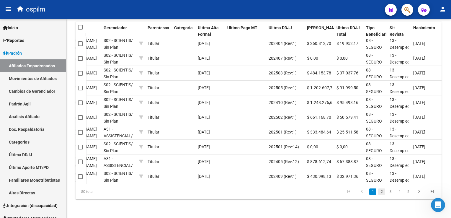
click at [381, 191] on link "2" at bounding box center [381, 191] width 7 height 6
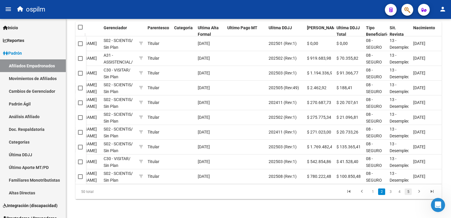
click at [410, 190] on link "5" at bounding box center [407, 191] width 7 height 6
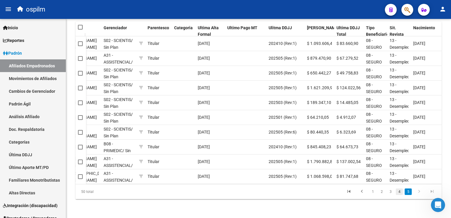
click at [401, 192] on link "4" at bounding box center [399, 191] width 7 height 6
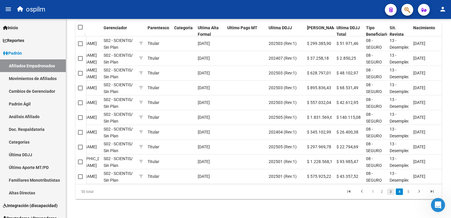
click at [388, 193] on link "3" at bounding box center [390, 191] width 7 height 6
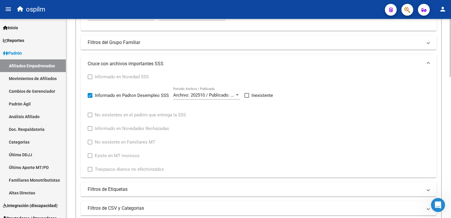
scroll to position [480, 0]
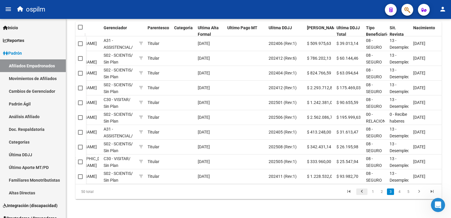
click at [363, 191] on icon "go to previous page" at bounding box center [362, 192] width 8 height 7
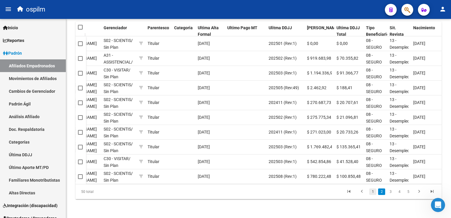
click at [374, 191] on link "1" at bounding box center [372, 191] width 7 height 6
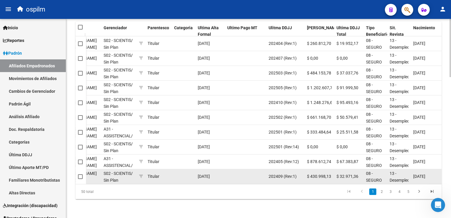
click at [294, 179] on div "7113 20178655281 20178655281 RIVERO SANTOS DOMINGO S02 - SCIENTIS / Sin Plan Ti…" at bounding box center [242, 176] width 810 height 15
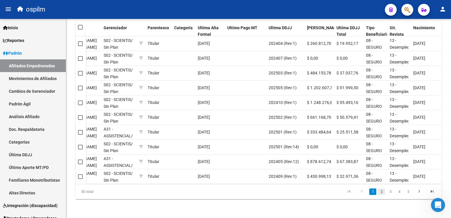
click at [382, 192] on link "2" at bounding box center [381, 191] width 7 height 6
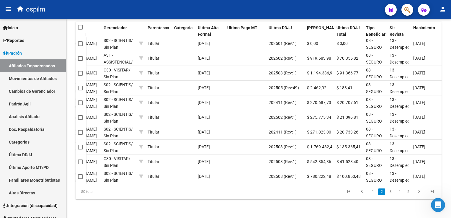
click at [382, 192] on link "2" at bounding box center [381, 191] width 7 height 6
click at [389, 191] on link "3" at bounding box center [390, 191] width 7 height 6
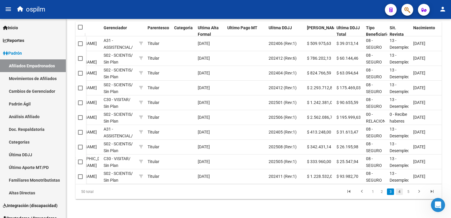
click at [399, 192] on link "4" at bounding box center [399, 191] width 7 height 6
click at [409, 193] on link "5" at bounding box center [407, 191] width 7 height 6
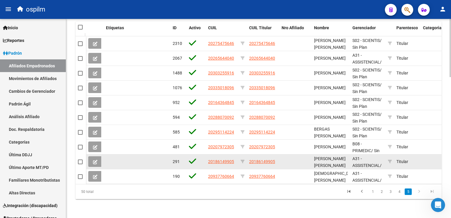
scroll to position [205, 0]
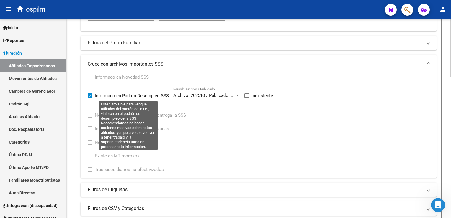
click at [90, 95] on span at bounding box center [90, 95] width 5 height 5
click at [90, 98] on input "Informado en Padron Desempleo SSS" at bounding box center [90, 98] width 0 height 0
checkbox input "false"
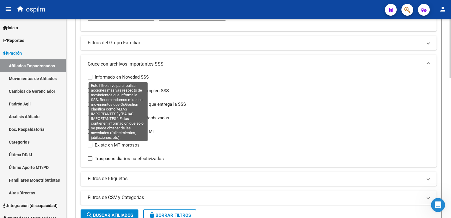
click at [91, 76] on span at bounding box center [90, 77] width 5 height 5
click at [90, 79] on input "Informado en Novedad SSS" at bounding box center [90, 79] width 0 height 0
checkbox input "true"
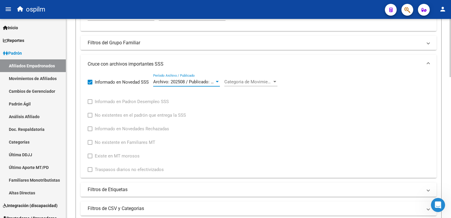
click at [209, 79] on span "Archivo: 202508 / Publicado: 202509" at bounding box center [189, 81] width 72 height 5
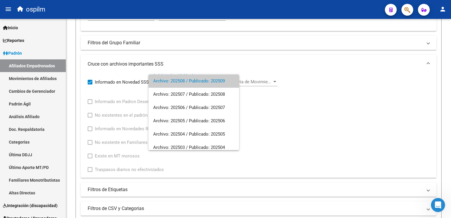
drag, startPoint x: 178, startPoint y: 82, endPoint x: 214, endPoint y: 78, distance: 35.6
click at [178, 82] on span "Archivo: 202508 / Publicado: 202509" at bounding box center [193, 80] width 81 height 13
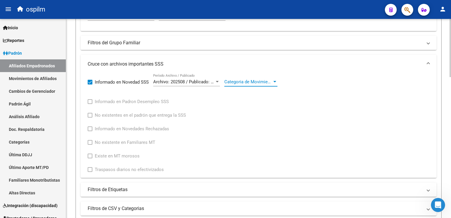
click at [255, 80] on span "Categoria de Movimiento" at bounding box center [248, 81] width 48 height 5
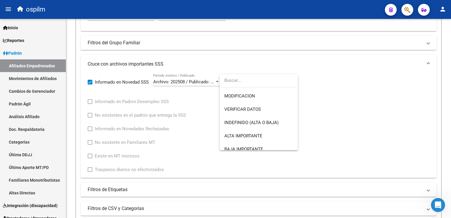
scroll to position [44, 0]
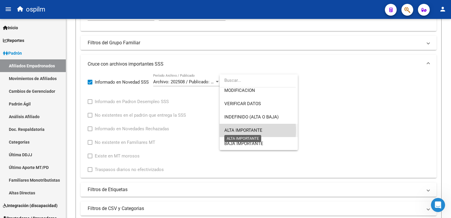
click at [236, 130] on span "ALTA IMPORTANTE" at bounding box center [243, 129] width 38 height 5
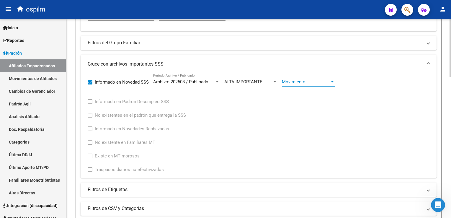
click at [308, 80] on span "Movimiento" at bounding box center [306, 81] width 48 height 5
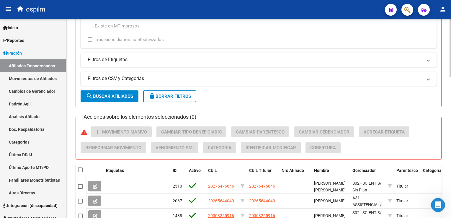
scroll to position [348, 0]
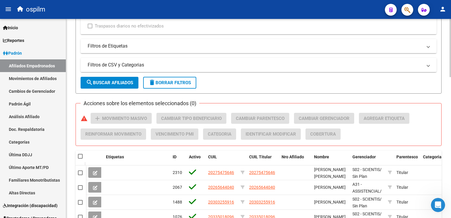
click at [451, 129] on html "menu ospilm person Firma Express Inicio Calendario SSS Instructivos Contacto OS…" at bounding box center [225, 109] width 451 height 218
click at [99, 78] on button "search Buscar Afiliados" at bounding box center [110, 83] width 58 height 12
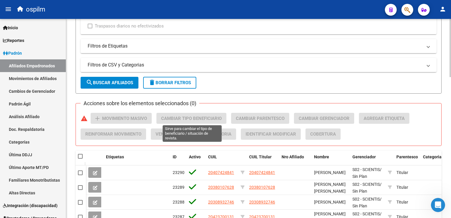
scroll to position [480, 0]
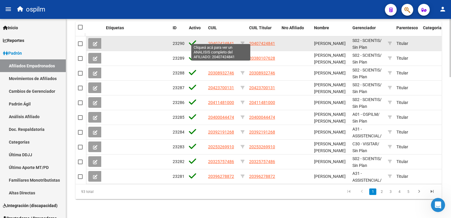
click at [220, 41] on span "20407424841" at bounding box center [221, 43] width 26 height 5
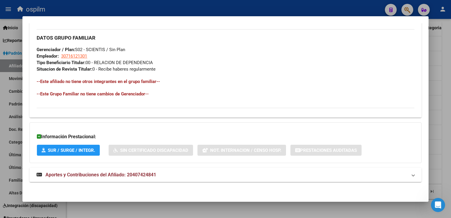
scroll to position [1, 0]
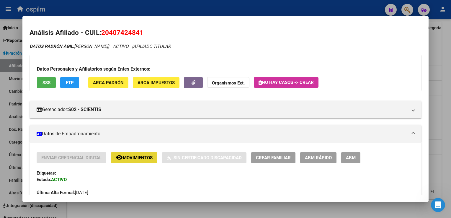
click at [143, 155] on span "Movimientos" at bounding box center [138, 157] width 30 height 5
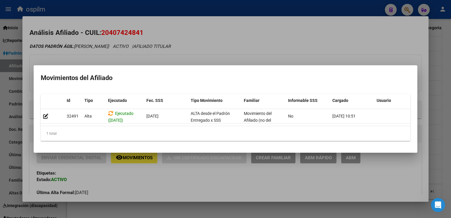
click at [231, 48] on div at bounding box center [225, 109] width 451 height 218
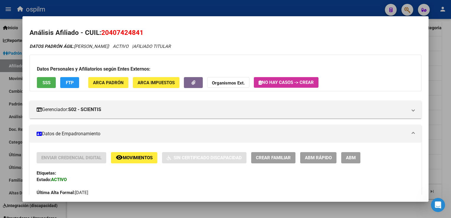
scroll to position [277, 0]
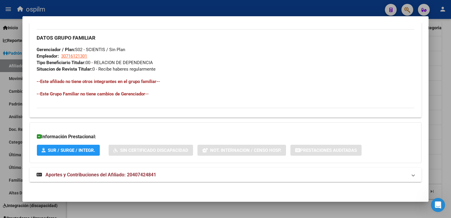
click at [123, 171] on strong "Aportes y Contribuciones del Afiliado: 20407424841" at bounding box center [96, 174] width 119 height 7
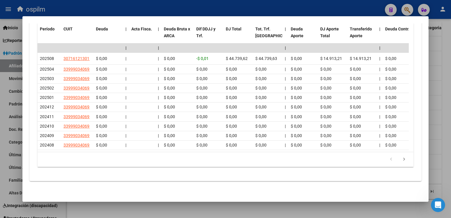
scroll to position [0, 0]
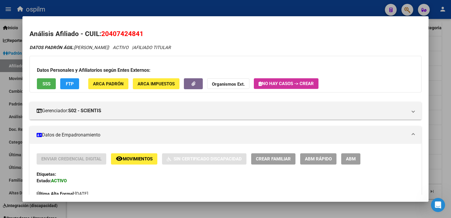
click at [187, 9] on div at bounding box center [225, 109] width 451 height 218
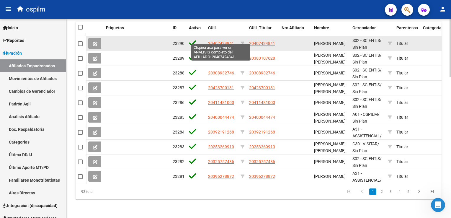
click at [217, 41] on span "20407424841" at bounding box center [221, 43] width 26 height 5
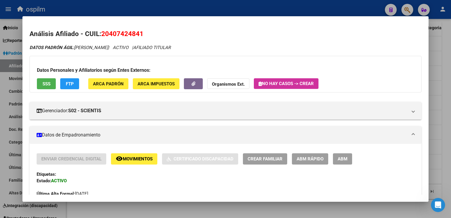
drag, startPoint x: 146, startPoint y: 33, endPoint x: 101, endPoint y: 33, distance: 44.8
click at [101, 33] on h2 "Análisis Afiliado - CUIL: 20407424841" at bounding box center [226, 34] width 392 height 10
copy span "20407424841"
click at [451, 60] on html "menu ospilm person Firma Express Inicio Calendario SSS Instructivos Contacto OS…" at bounding box center [225, 109] width 451 height 218
click at [445, 43] on div at bounding box center [225, 109] width 451 height 218
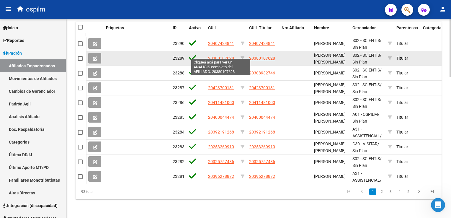
click at [227, 56] on span "20380107628" at bounding box center [221, 58] width 26 height 5
type textarea "20380107628"
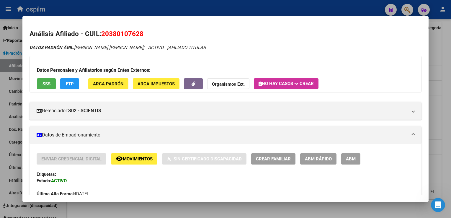
drag, startPoint x: 145, startPoint y: 33, endPoint x: 103, endPoint y: 33, distance: 41.9
click at [103, 33] on h2 "Análisis Afiliado - CUIL: 20380107628" at bounding box center [226, 34] width 392 height 10
click at [445, 63] on div at bounding box center [225, 109] width 451 height 218
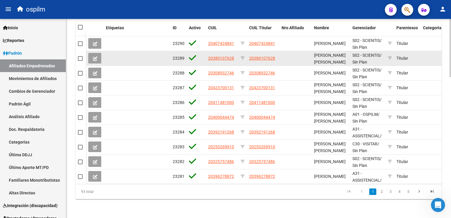
click at [79, 57] on mat-checkbox at bounding box center [80, 58] width 5 height 7
click at [81, 56] on span at bounding box center [80, 58] width 5 height 5
click at [80, 61] on input "checkbox" at bounding box center [80, 61] width 0 height 0
checkbox input "true"
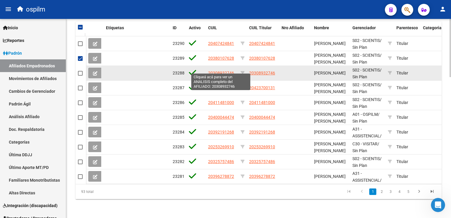
click at [229, 71] on span "20308932746" at bounding box center [221, 73] width 26 height 5
type textarea "20308932746"
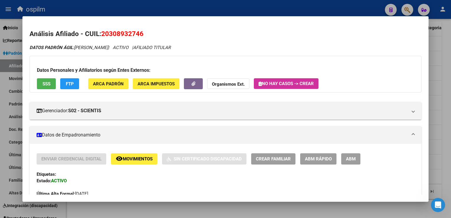
drag, startPoint x: 147, startPoint y: 34, endPoint x: 103, endPoint y: 35, distance: 44.6
click at [103, 35] on h2 "Análisis Afiliado - CUIL: 20308932746" at bounding box center [226, 34] width 392 height 10
copy span "20308932746"
click at [44, 83] on span "SSS" at bounding box center [46, 83] width 8 height 5
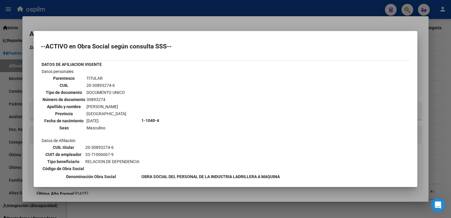
drag, startPoint x: 215, startPoint y: 26, endPoint x: 237, endPoint y: 3, distance: 31.3
click at [215, 25] on div at bounding box center [225, 109] width 451 height 218
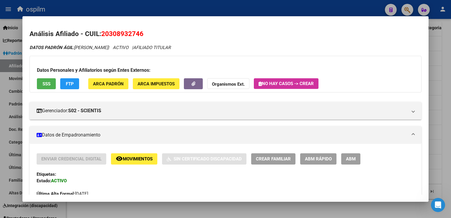
click at [444, 53] on div at bounding box center [225, 109] width 451 height 218
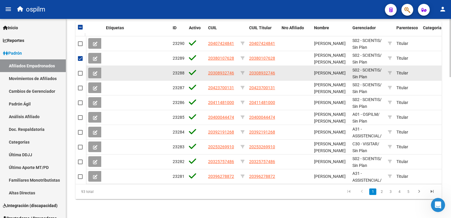
click at [81, 71] on span at bounding box center [80, 73] width 5 height 5
click at [80, 76] on input "checkbox" at bounding box center [80, 76] width 0 height 0
checkbox input "true"
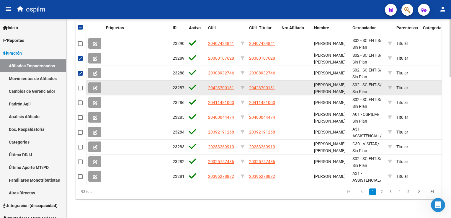
click at [217, 84] on app-link-go-to "20423700131" at bounding box center [221, 87] width 26 height 7
click at [229, 84] on app-link-go-to "20423700131" at bounding box center [221, 87] width 26 height 7
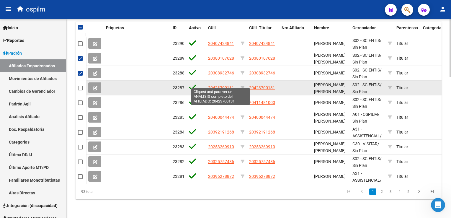
click at [225, 85] on span "20423700131" at bounding box center [221, 87] width 26 height 5
type textarea "20423700131"
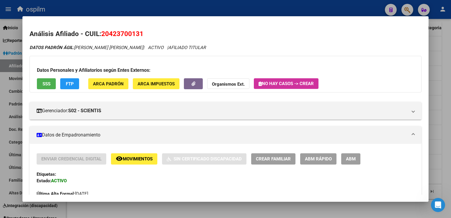
drag, startPoint x: 152, startPoint y: 36, endPoint x: 101, endPoint y: 33, distance: 51.1
click at [101, 33] on h2 "Análisis Afiliado - CUIL: 20423700131" at bounding box center [226, 34] width 392 height 10
click at [41, 83] on button "SSS" at bounding box center [46, 83] width 19 height 11
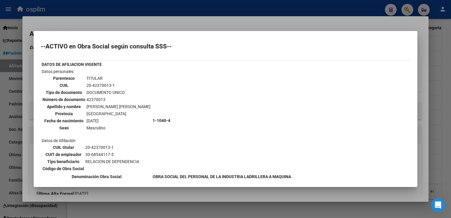
drag, startPoint x: 223, startPoint y: 22, endPoint x: 217, endPoint y: 22, distance: 6.5
click at [223, 22] on div at bounding box center [225, 109] width 451 height 218
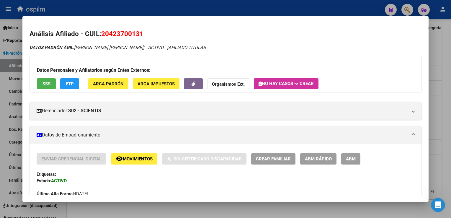
click at [444, 47] on div at bounding box center [225, 109] width 451 height 218
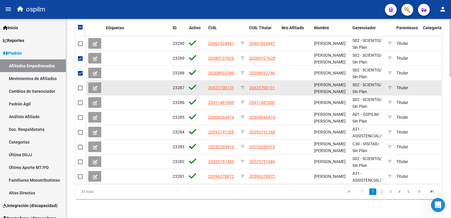
click at [80, 86] on span at bounding box center [80, 88] width 5 height 5
click at [80, 90] on input "checkbox" at bounding box center [80, 90] width 0 height 0
checkbox input "true"
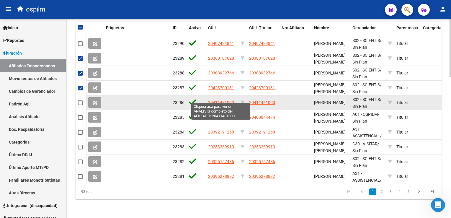
click at [220, 100] on span "20411481000" at bounding box center [221, 102] width 26 height 5
type textarea "20411481000"
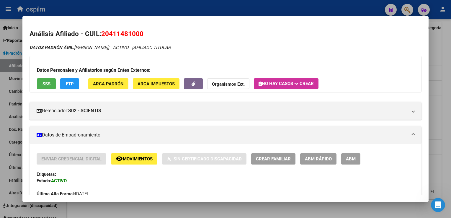
drag, startPoint x: 146, startPoint y: 34, endPoint x: 100, endPoint y: 33, distance: 46.3
click at [100, 33] on h2 "Análisis Afiliado - CUIL: 20411481000" at bounding box center [226, 34] width 392 height 10
copy h2 "20411481000"
click at [446, 50] on div at bounding box center [225, 109] width 451 height 218
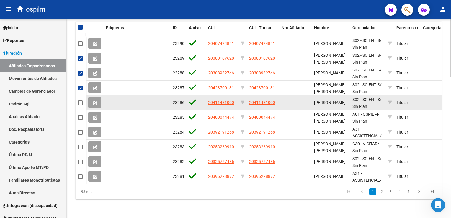
click at [79, 100] on span at bounding box center [80, 102] width 5 height 5
click at [80, 105] on input "checkbox" at bounding box center [80, 105] width 0 height 0
checkbox input "true"
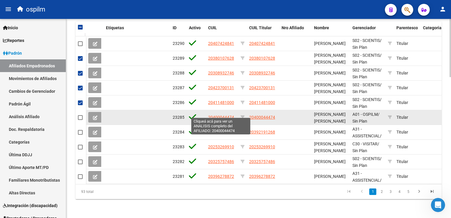
click at [220, 115] on span "20400044474" at bounding box center [221, 117] width 26 height 5
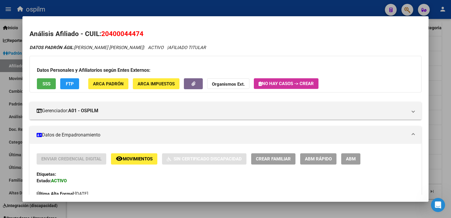
drag, startPoint x: 148, startPoint y: 35, endPoint x: 103, endPoint y: 35, distance: 45.7
click at [103, 35] on h2 "Análisis Afiliado - CUIL: 20400044474" at bounding box center [226, 34] width 392 height 10
click at [444, 58] on div at bounding box center [225, 109] width 451 height 218
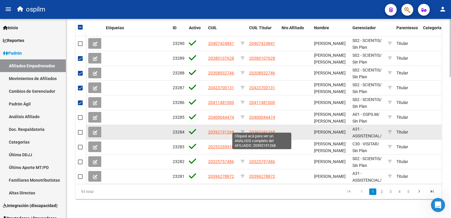
click at [268, 130] on span "20392191268" at bounding box center [262, 132] width 26 height 5
type textarea "20392191268"
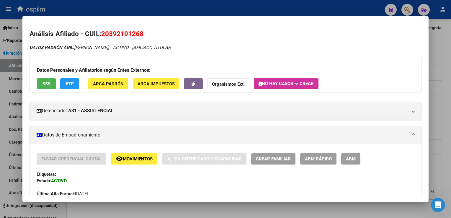
drag, startPoint x: 146, startPoint y: 34, endPoint x: 101, endPoint y: 36, distance: 45.2
click at [101, 36] on h2 "Análisis Afiliado - CUIL: 20392191268" at bounding box center [226, 34] width 392 height 10
click at [443, 82] on div at bounding box center [225, 109] width 451 height 218
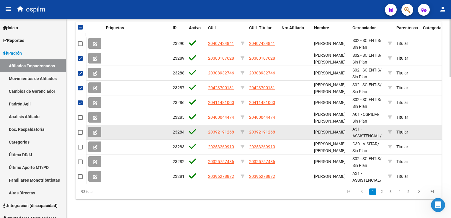
click at [81, 130] on span at bounding box center [80, 132] width 5 height 5
click at [80, 135] on input "checkbox" at bounding box center [80, 135] width 0 height 0
checkbox input "true"
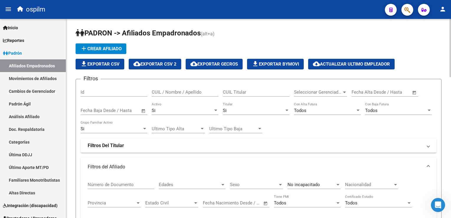
scroll to position [480, 0]
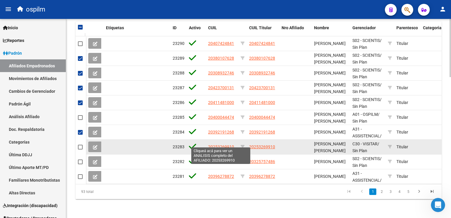
click at [217, 144] on span "20253269910" at bounding box center [221, 146] width 26 height 5
type textarea "20253269910"
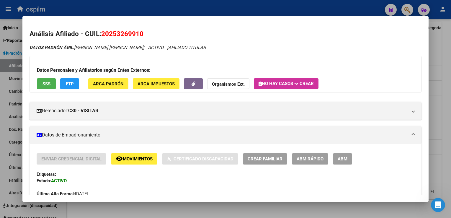
click at [42, 87] on button "SSS" at bounding box center [46, 83] width 19 height 11
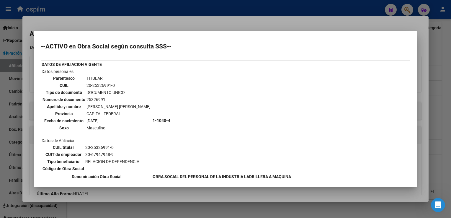
drag, startPoint x: 177, startPoint y: 22, endPoint x: 84, endPoint y: 50, distance: 97.0
click at [176, 22] on div at bounding box center [225, 109] width 451 height 218
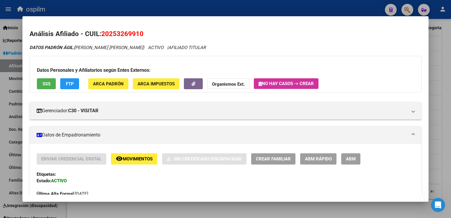
drag, startPoint x: 150, startPoint y: 34, endPoint x: 101, endPoint y: 35, distance: 48.4
click at [101, 35] on h2 "Análisis Afiliado - CUIL: 20253269910" at bounding box center [226, 34] width 392 height 10
click at [442, 99] on div at bounding box center [225, 109] width 451 height 218
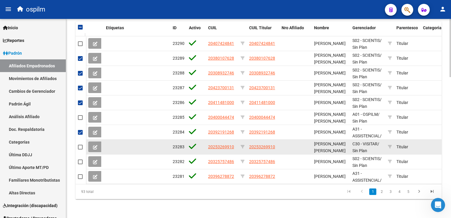
click at [78, 145] on span at bounding box center [80, 147] width 5 height 5
click at [80, 149] on input "checkbox" at bounding box center [80, 149] width 0 height 0
checkbox input "true"
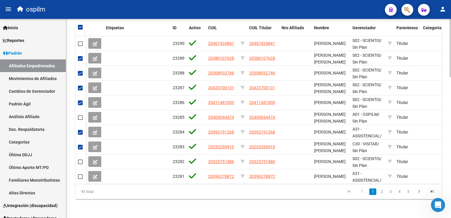
click at [451, 180] on html "menu ospilm person Firma Express Inicio Calendario SSS Instructivos Contacto OS…" at bounding box center [225, 109] width 451 height 218
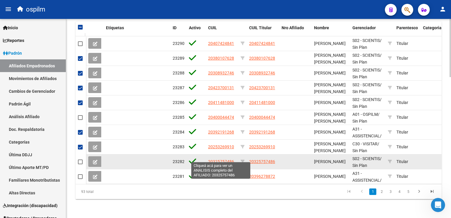
click at [221, 159] on span "20325757486" at bounding box center [221, 161] width 26 height 5
type textarea "20325757486"
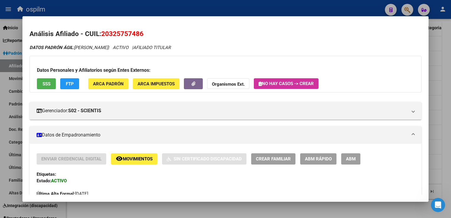
drag, startPoint x: 144, startPoint y: 34, endPoint x: 101, endPoint y: 36, distance: 42.8
click at [101, 36] on h2 "Análisis Afiliado - CUIL: 20325757486" at bounding box center [226, 34] width 392 height 10
click at [442, 89] on div at bounding box center [225, 109] width 451 height 218
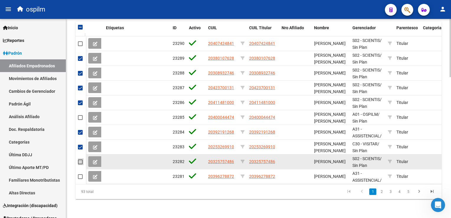
click at [80, 159] on span at bounding box center [80, 161] width 5 height 5
click at [80, 164] on input "checkbox" at bounding box center [80, 164] width 0 height 0
checkbox input "true"
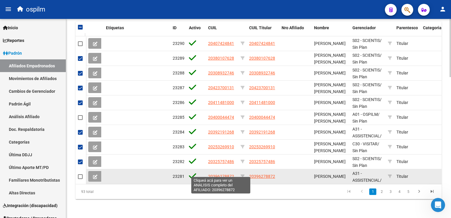
click at [223, 174] on span "20396278872" at bounding box center [221, 176] width 26 height 5
type textarea "20396278872"
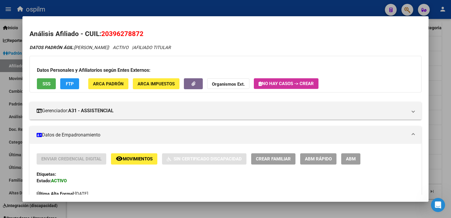
drag, startPoint x: 145, startPoint y: 35, endPoint x: 102, endPoint y: 37, distance: 42.5
click at [102, 37] on h2 "Análisis Afiliado - CUIL: 20396278872" at bounding box center [226, 34] width 392 height 10
click at [44, 84] on span "SSS" at bounding box center [46, 83] width 8 height 5
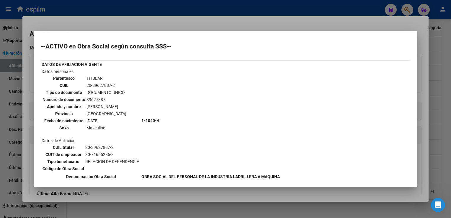
click at [191, 24] on div at bounding box center [225, 109] width 451 height 218
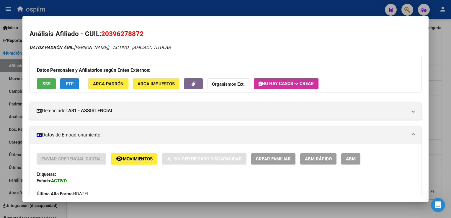
click at [73, 87] on button "FTP" at bounding box center [69, 83] width 19 height 11
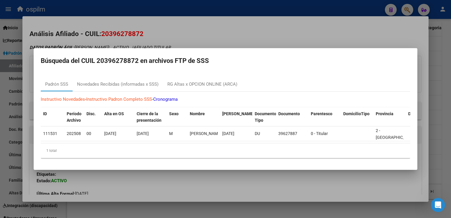
click at [110, 99] on link "Instructivo Padron Completo SSS" at bounding box center [119, 98] width 66 height 5
drag, startPoint x: 104, startPoint y: 88, endPoint x: 104, endPoint y: 85, distance: 3.0
click at [104, 87] on div "Novedades Recibidas (informadas x SSS)" at bounding box center [118, 84] width 90 height 14
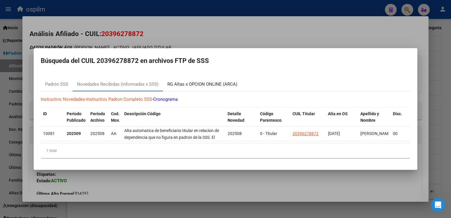
click at [187, 81] on div "RG Altas x OPCION ONLINE (ARCA)" at bounding box center [202, 84] width 70 height 7
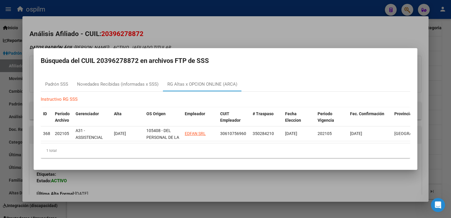
click at [218, 28] on div at bounding box center [225, 109] width 451 height 218
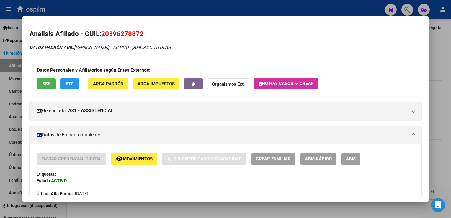
click at [441, 78] on div at bounding box center [225, 109] width 451 height 218
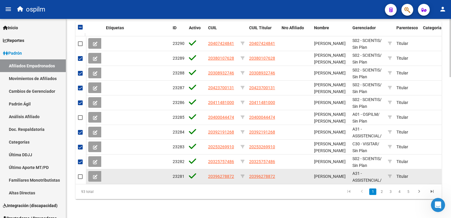
click at [80, 174] on span at bounding box center [80, 176] width 5 height 5
click at [80, 179] on input "checkbox" at bounding box center [80, 179] width 0 height 0
checkbox input "true"
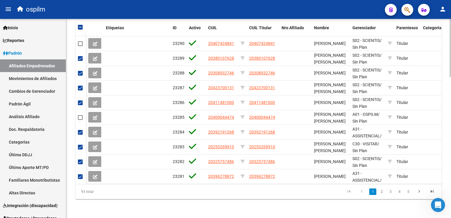
click at [451, 179] on html "menu ospilm person Firma Express Inicio Calendario SSS Instructivos Contacto OS…" at bounding box center [225, 109] width 451 height 218
click at [380, 192] on link "2" at bounding box center [381, 191] width 7 height 6
checkbox input "false"
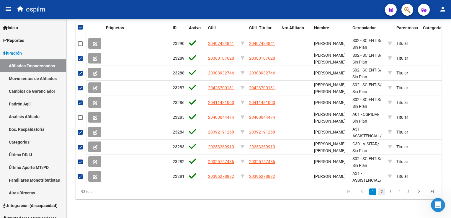
checkbox input "false"
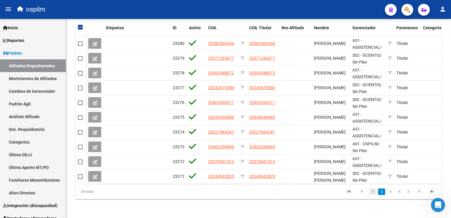
click at [373, 193] on link "1" at bounding box center [372, 191] width 7 height 6
checkbox input "true"
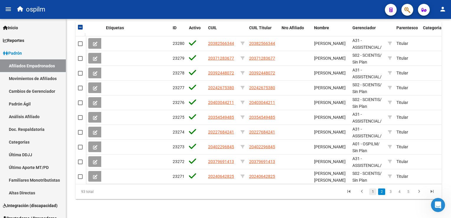
checkbox input "true"
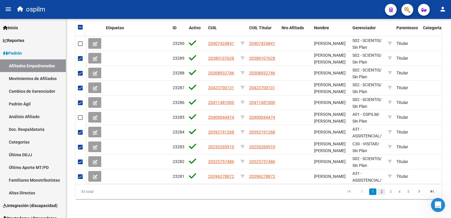
click at [381, 191] on link "2" at bounding box center [381, 191] width 7 height 6
checkbox input "false"
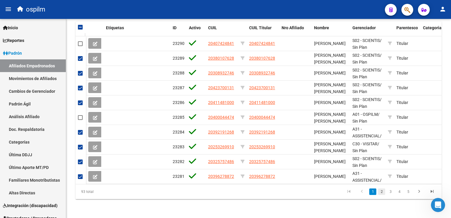
checkbox input "false"
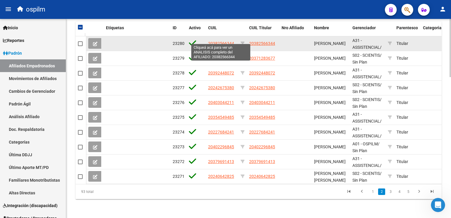
click at [223, 41] on span "20382566344" at bounding box center [221, 43] width 26 height 5
type textarea "20382566344"
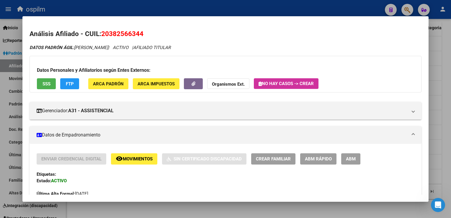
drag, startPoint x: 145, startPoint y: 35, endPoint x: 104, endPoint y: 35, distance: 41.6
click at [104, 35] on h2 "Análisis Afiliado - CUIL: 20382566344" at bounding box center [226, 34] width 392 height 10
click at [48, 83] on span "SSS" at bounding box center [46, 83] width 8 height 5
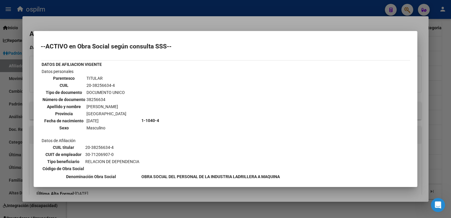
scroll to position [140, 0]
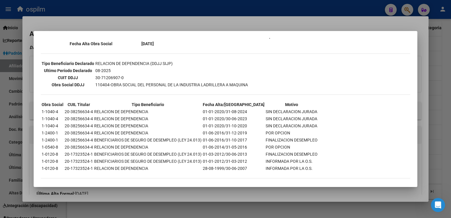
click at [190, 27] on div at bounding box center [225, 109] width 451 height 218
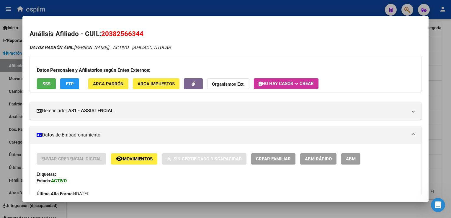
click at [66, 83] on span "FTP" at bounding box center [70, 83] width 8 height 5
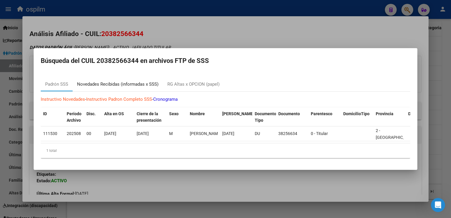
click at [100, 82] on div "Novedades Recibidas (informadas x SSS)" at bounding box center [117, 84] width 81 height 7
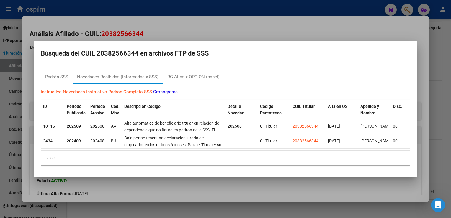
drag, startPoint x: 220, startPoint y: 20, endPoint x: 73, endPoint y: 56, distance: 150.7
click at [218, 20] on div at bounding box center [225, 109] width 451 height 218
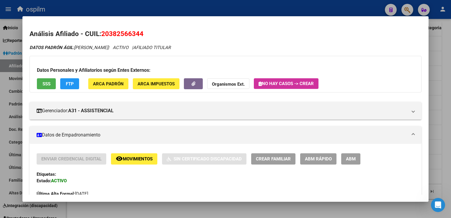
scroll to position [327, 0]
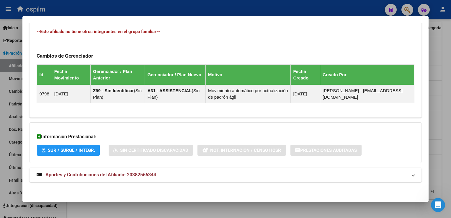
click at [74, 168] on mat-expansion-panel-header "Aportes y Contribuciones del Afiliado: 20382566344" at bounding box center [226, 175] width 392 height 14
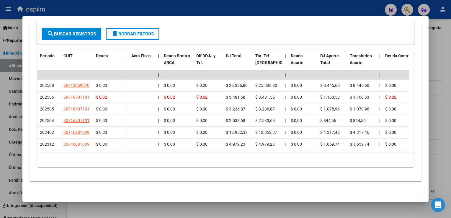
scroll to position [0, 0]
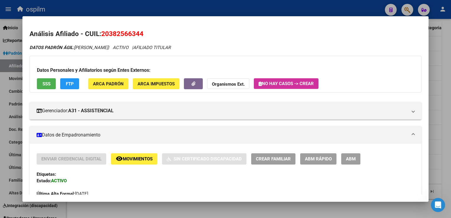
click at [300, 6] on div at bounding box center [225, 109] width 451 height 218
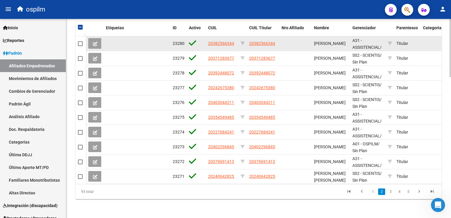
click at [79, 41] on span at bounding box center [80, 43] width 5 height 5
click at [80, 46] on input "checkbox" at bounding box center [80, 46] width 0 height 0
checkbox input "true"
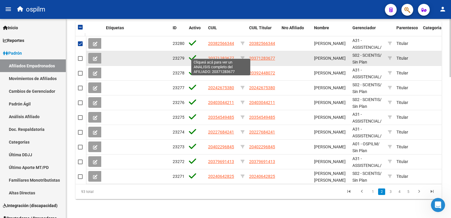
click at [230, 56] on span "20371283677" at bounding box center [221, 58] width 26 height 5
type textarea "20371283677"
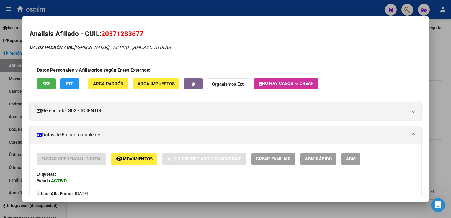
drag, startPoint x: 145, startPoint y: 35, endPoint x: 100, endPoint y: 32, distance: 45.5
click at [100, 32] on h2 "Análisis Afiliado - CUIL: 20371283677" at bounding box center [226, 34] width 392 height 10
click at [443, 85] on div at bounding box center [225, 109] width 451 height 218
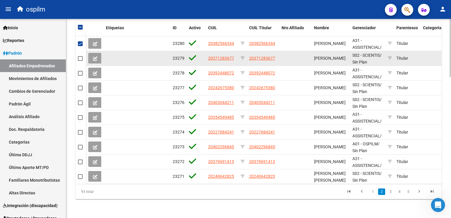
click at [79, 56] on span at bounding box center [80, 58] width 5 height 5
click at [80, 61] on input "checkbox" at bounding box center [80, 61] width 0 height 0
checkbox input "true"
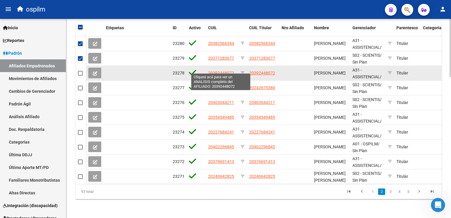
click at [223, 71] on span "20392448072" at bounding box center [221, 73] width 26 height 5
type textarea "20392448072"
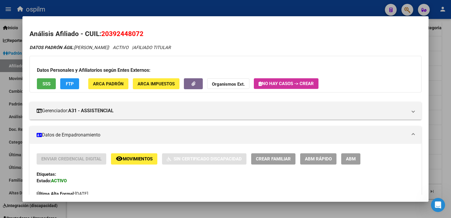
drag, startPoint x: 145, startPoint y: 35, endPoint x: 101, endPoint y: 37, distance: 44.3
click at [101, 37] on h2 "Análisis Afiliado - CUIL: 20392448072" at bounding box center [226, 34] width 392 height 10
click at [46, 83] on span "SSS" at bounding box center [46, 83] width 8 height 5
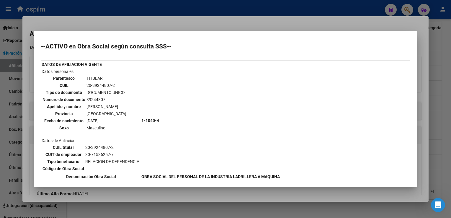
scroll to position [119, 0]
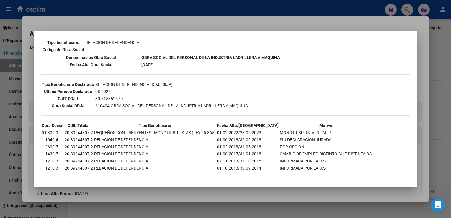
click at [189, 21] on div at bounding box center [225, 109] width 451 height 218
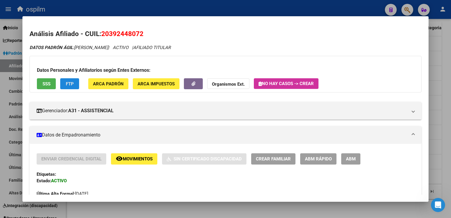
click at [76, 83] on button "FTP" at bounding box center [69, 83] width 19 height 11
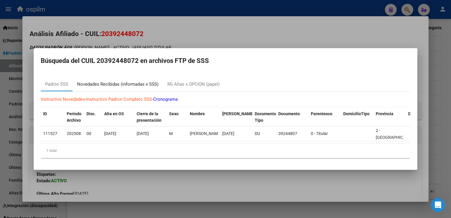
click at [86, 82] on div "Novedades Recibidas (informadas x SSS)" at bounding box center [117, 84] width 81 height 7
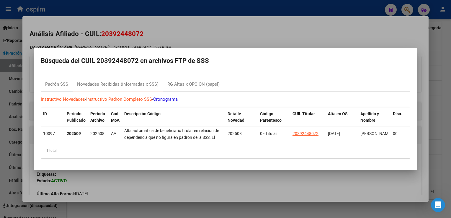
click at [183, 32] on div at bounding box center [225, 109] width 451 height 218
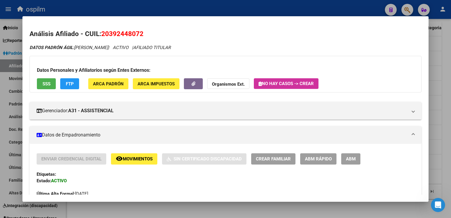
click at [445, 86] on div at bounding box center [225, 109] width 451 height 218
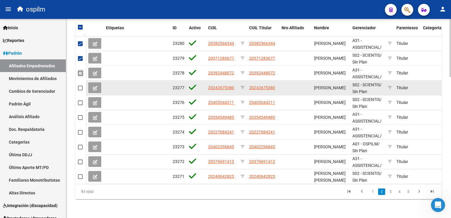
drag, startPoint x: 80, startPoint y: 69, endPoint x: 81, endPoint y: 82, distance: 12.4
click at [81, 71] on span at bounding box center [80, 73] width 5 height 5
click at [80, 76] on input "checkbox" at bounding box center [80, 76] width 0 height 0
checkbox input "true"
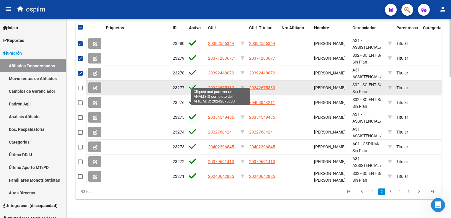
click at [216, 85] on span "20242675380" at bounding box center [221, 87] width 26 height 5
type textarea "20242675380"
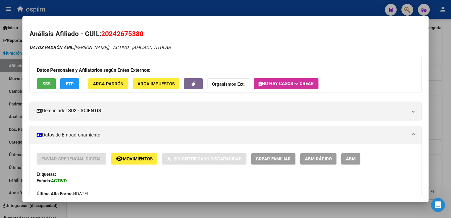
drag, startPoint x: 146, startPoint y: 34, endPoint x: 108, endPoint y: 33, distance: 37.5
click at [104, 35] on h2 "Análisis Afiliado - CUIL: 20242675380" at bounding box center [226, 34] width 392 height 10
click at [100, 35] on h2 "Análisis Afiliado - CUIL: 20242675380" at bounding box center [226, 34] width 392 height 10
drag, startPoint x: 101, startPoint y: 35, endPoint x: 144, endPoint y: 35, distance: 42.5
click at [144, 35] on h2 "Análisis Afiliado - CUIL: 20242675380" at bounding box center [226, 34] width 392 height 10
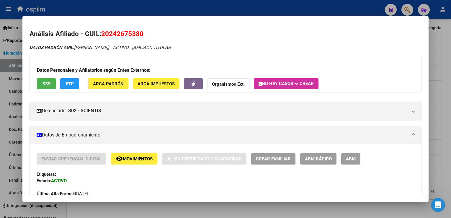
click at [447, 72] on div at bounding box center [225, 109] width 451 height 218
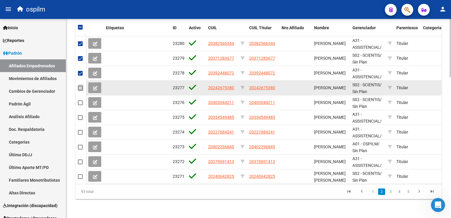
click at [81, 86] on span at bounding box center [80, 88] width 5 height 5
click at [80, 90] on input "checkbox" at bounding box center [80, 90] width 0 height 0
checkbox input "true"
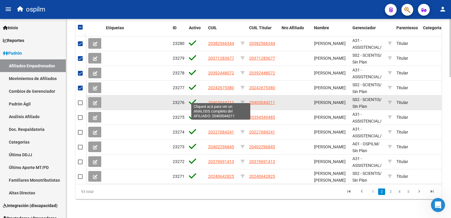
click at [222, 100] on span "20403044211" at bounding box center [221, 102] width 26 height 5
type textarea "20403044211"
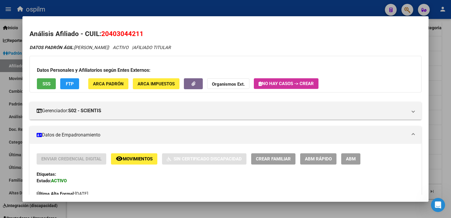
drag, startPoint x: 147, startPoint y: 34, endPoint x: 104, endPoint y: 35, distance: 42.8
click at [104, 35] on h2 "Análisis Afiliado - CUIL: 20403044211" at bounding box center [226, 34] width 392 height 10
drag, startPoint x: 104, startPoint y: 35, endPoint x: 101, endPoint y: 34, distance: 3.2
click at [101, 34] on h2 "Análisis Afiliado - CUIL: 20403044211" at bounding box center [226, 34] width 392 height 10
click at [102, 33] on span "20403044211" at bounding box center [122, 34] width 42 height 8
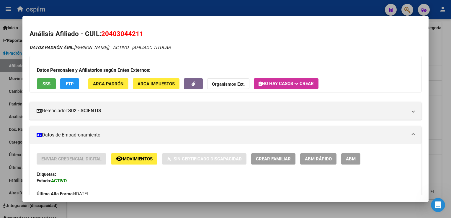
drag, startPoint x: 147, startPoint y: 34, endPoint x: 99, endPoint y: 36, distance: 48.1
click at [99, 36] on h2 "Análisis Afiliado - CUIL: 20403044211" at bounding box center [226, 34] width 392 height 10
click at [438, 90] on div at bounding box center [225, 109] width 451 height 218
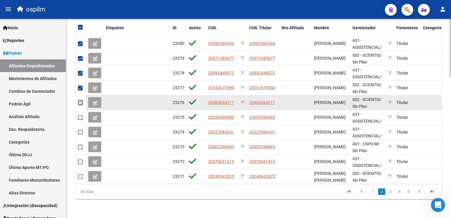
click at [79, 100] on span at bounding box center [80, 102] width 5 height 5
click at [80, 105] on input "checkbox" at bounding box center [80, 105] width 0 height 0
checkbox input "true"
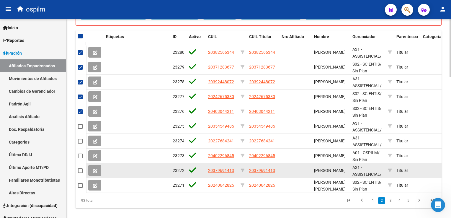
scroll to position [480, 0]
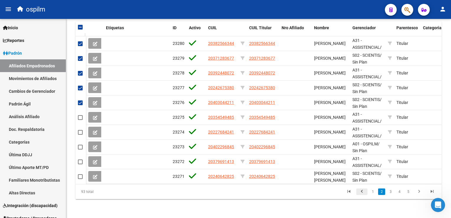
click at [361, 193] on icon "go to previous page" at bounding box center [362, 192] width 8 height 7
checkbox input "false"
checkbox input "true"
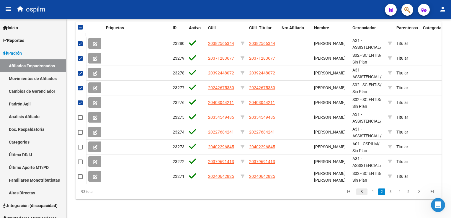
checkbox input "true"
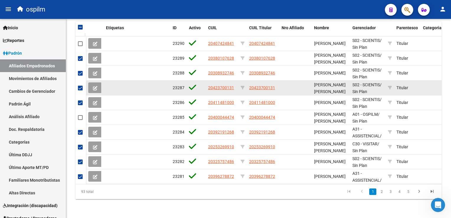
scroll to position [0, 0]
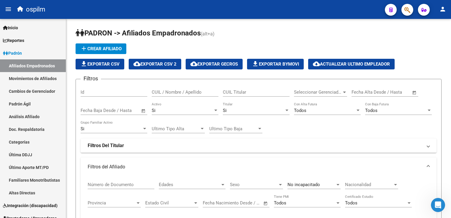
click at [106, 62] on span "file_download Exportar CSV" at bounding box center [99, 63] width 39 height 5
click at [228, 28] on h1 "PADRON -> Afiliados Empadronados (alt+a)" at bounding box center [259, 33] width 366 height 10
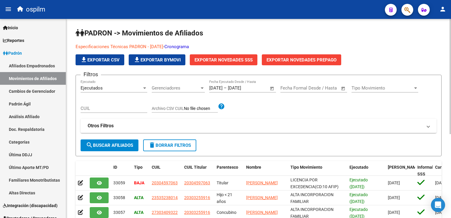
click at [168, 87] on span "Gerenciadores" at bounding box center [176, 87] width 48 height 5
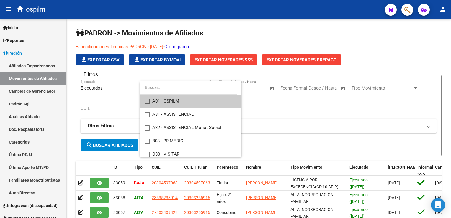
click at [242, 27] on div at bounding box center [225, 109] width 451 height 218
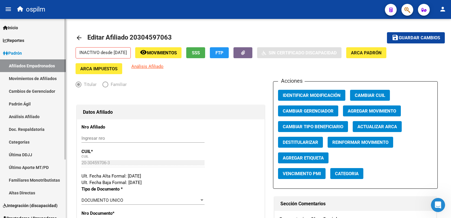
click at [28, 99] on link "Padrón Ágil" at bounding box center [33, 103] width 66 height 13
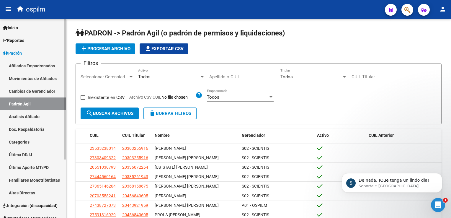
click at [23, 78] on link "Movimientos de Afiliados" at bounding box center [33, 78] width 66 height 13
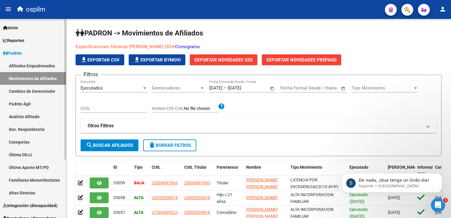
click at [26, 91] on link "Cambios de Gerenciador" at bounding box center [33, 91] width 66 height 13
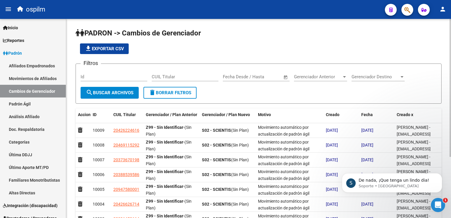
scroll to position [87, 0]
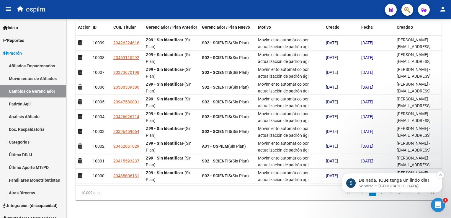
click at [381, 180] on span "De nada, ¡Que tenga un lindo dia!" at bounding box center [393, 180] width 71 height 5
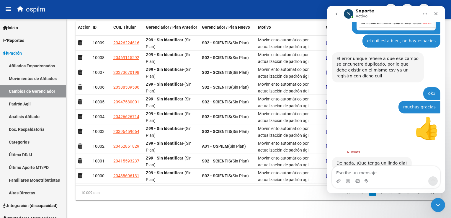
scroll to position [254, 0]
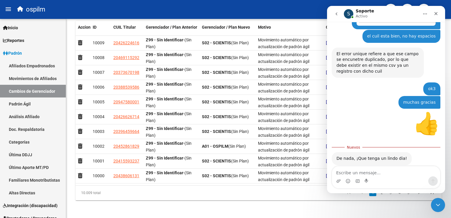
click at [366, 155] on div "De nada, ¡Que tenga un lindo dia!" at bounding box center [371, 158] width 71 height 6
click at [339, 152] on div "De nada, ¡Que tenga un lindo dia! Soporte • Ahora" at bounding box center [372, 158] width 80 height 13
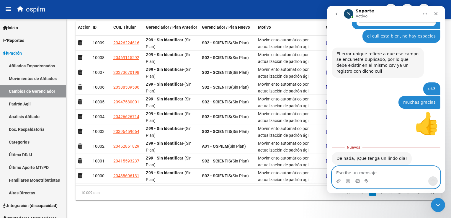
click at [346, 173] on textarea "Escribe un mensaje..." at bounding box center [386, 171] width 108 height 10
click at [347, 181] on icon "Selector de emoji" at bounding box center [347, 180] width 5 height 5
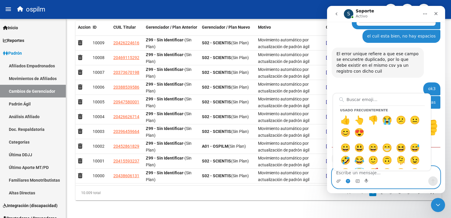
click at [343, 174] on textarea "Escribe un mensaje..." at bounding box center [386, 171] width 108 height 10
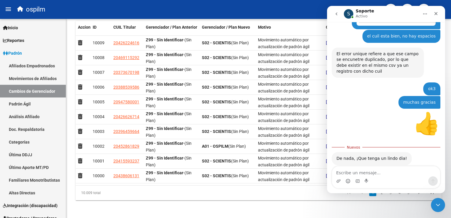
click at [395, 155] on div "De nada, ¡Que tenga un lindo dia!" at bounding box center [371, 158] width 71 height 6
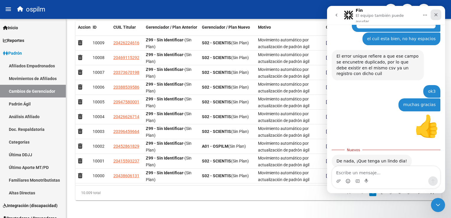
click at [437, 13] on icon "Cerrar" at bounding box center [435, 14] width 3 height 3
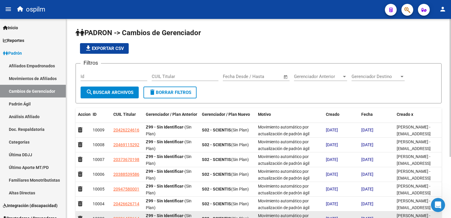
scroll to position [0, 0]
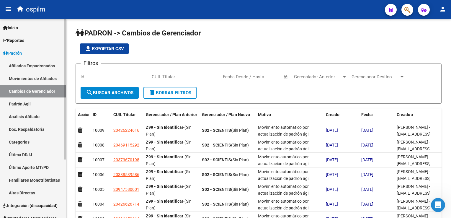
click at [6, 40] on icon at bounding box center [5, 40] width 4 height 4
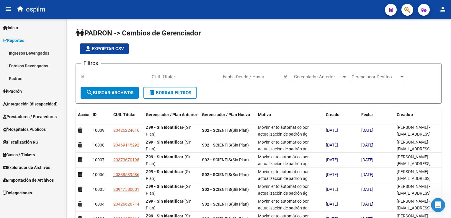
click at [6, 40] on icon at bounding box center [5, 40] width 4 height 4
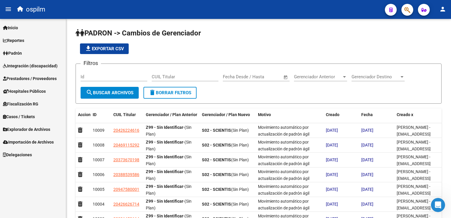
scroll to position [244, 0]
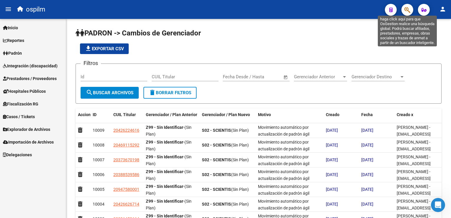
click at [407, 8] on icon "button" at bounding box center [407, 9] width 6 height 7
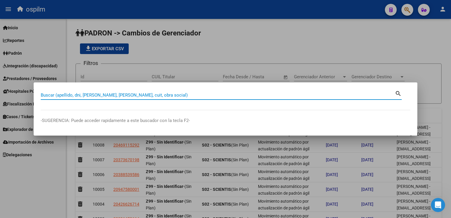
paste input "33501809"
type input "33501809"
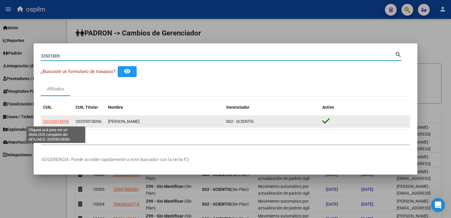
click at [54, 123] on span "20335018096" at bounding box center [56, 121] width 26 height 5
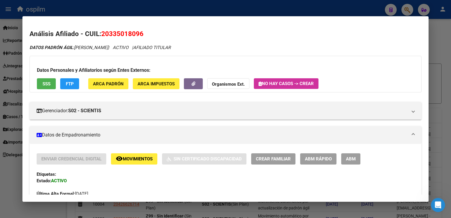
scroll to position [346, 0]
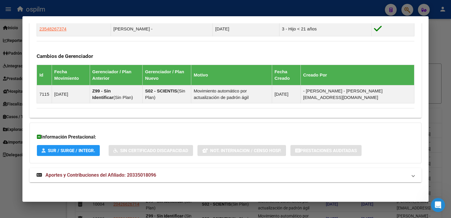
click at [130, 177] on span "Aportes y Contribuciones del Afiliado: 20335018096" at bounding box center [100, 175] width 111 height 6
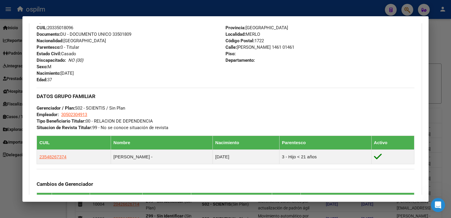
scroll to position [0, 0]
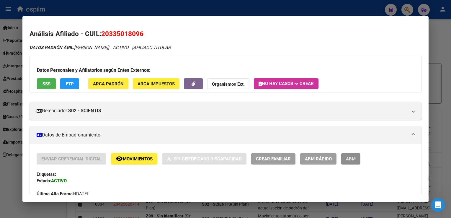
click at [350, 156] on span "ABM" at bounding box center [351, 158] width 10 height 5
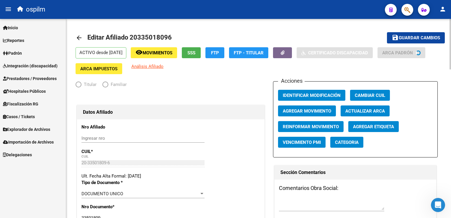
radio input "true"
type input "30-50230491-3"
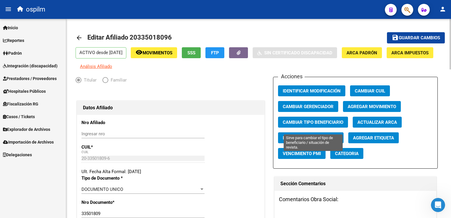
click at [294, 125] on span "Cambiar Tipo Beneficiario" at bounding box center [313, 121] width 60 height 5
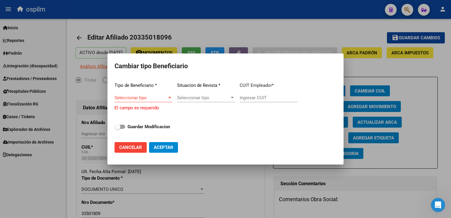
click at [154, 103] on div "Seleccionar tipo Seleccionar tipo" at bounding box center [143, 100] width 58 height 14
click at [132, 97] on span "Seleccionar tipo" at bounding box center [140, 97] width 53 height 5
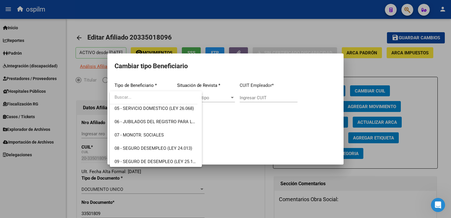
scroll to position [71, 0]
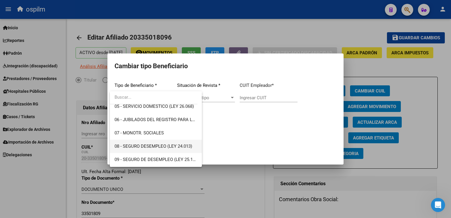
click at [172, 148] on span "08 - SEGURO DESEMPLEO (LEY 24.013)" at bounding box center [155, 146] width 83 height 13
type input "33-63761744-9"
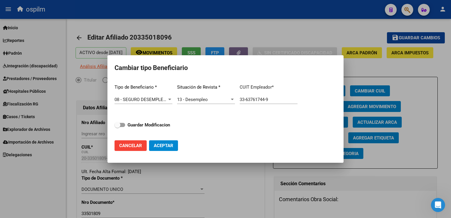
drag, startPoint x: 172, startPoint y: 148, endPoint x: 149, endPoint y: 116, distance: 39.3
click at [157, 118] on div "Tipo de Beneficiario * 08 - SEGURO DESEMPLEO (LEY 24.013) Seleccionar tipo Situ…" at bounding box center [225, 107] width 222 height 56
drag, startPoint x: 119, startPoint y: 126, endPoint x: 138, endPoint y: 135, distance: 21.1
click at [119, 126] on span at bounding box center [117, 125] width 6 height 6
click at [117, 127] on input "Guardar Modificacion" at bounding box center [117, 127] width 0 height 0
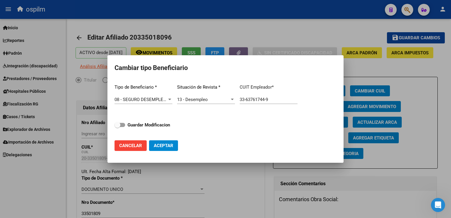
checkbox input "true"
click at [163, 144] on span "Aceptar" at bounding box center [163, 145] width 19 height 5
type input "33-63761744-9"
checkbox input "false"
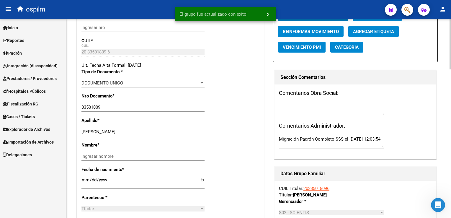
scroll to position [114, 0]
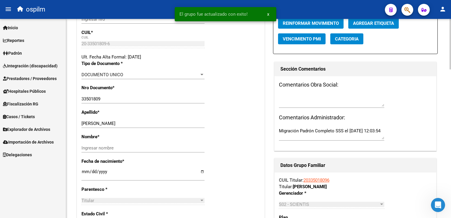
click at [451, 76] on html "menu ospilm person Firma Express Inicio Calendario SSS Instructivos Contacto OS…" at bounding box center [225, 109] width 451 height 218
drag, startPoint x: 96, startPoint y: 126, endPoint x: 142, endPoint y: 123, distance: 45.2
click at [142, 123] on div "[PERSON_NAME] apellido" at bounding box center [142, 123] width 123 height 9
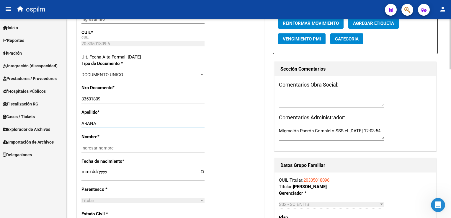
type input "ARANA"
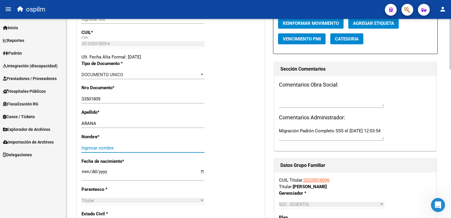
click at [84, 150] on input "Ingresar nombre" at bounding box center [142, 147] width 123 height 5
paste input "[PERSON_NAME]"
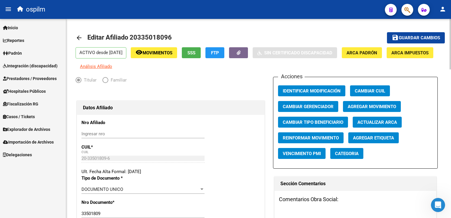
type input "[PERSON_NAME]"
drag, startPoint x: 406, startPoint y: 37, endPoint x: 251, endPoint y: 67, distance: 157.8
click at [403, 37] on span "Guardar cambios" at bounding box center [419, 37] width 41 height 5
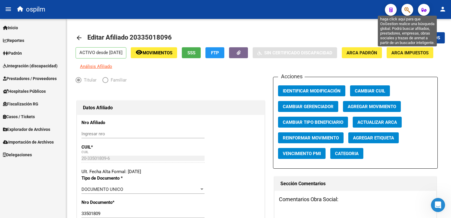
click at [405, 10] on icon "button" at bounding box center [407, 9] width 6 height 7
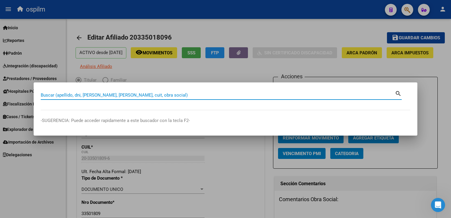
paste input "29511422"
type input "29511422"
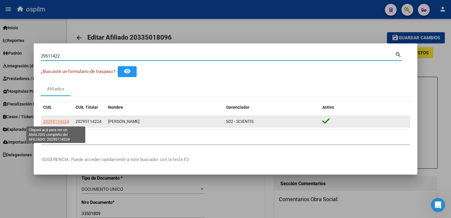
click at [54, 122] on span "20295114224" at bounding box center [56, 121] width 26 height 5
type textarea "20295114224"
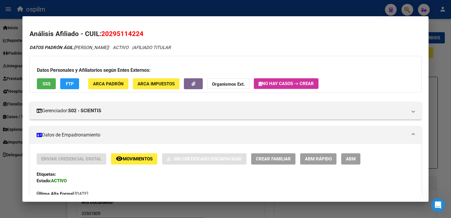
click at [356, 158] on button "ABM" at bounding box center [350, 158] width 19 height 11
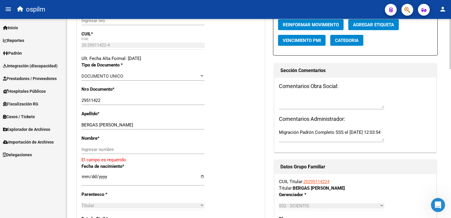
scroll to position [136, 0]
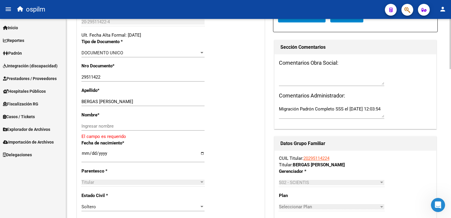
click at [451, 92] on html "menu ospilm person Firma Express Inicio Calendario SSS Instructivos Contacto OS…" at bounding box center [225, 109] width 451 height 218
drag, startPoint x: 100, startPoint y: 104, endPoint x: 127, endPoint y: 106, distance: 26.9
click at [140, 104] on input "BERGAS [PERSON_NAME]" at bounding box center [142, 101] width 123 height 5
type input "BERGAS"
click at [89, 129] on input "Ingresar nombre" at bounding box center [142, 125] width 123 height 5
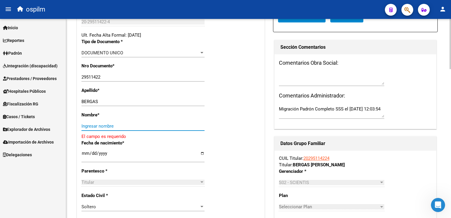
paste input "[PERSON_NAME]"
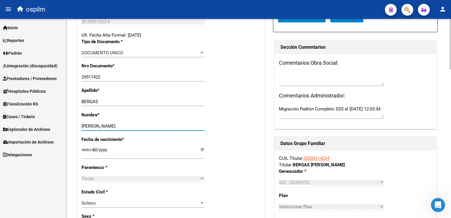
scroll to position [0, 0]
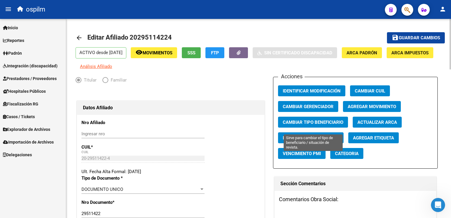
type input "[PERSON_NAME]"
click at [309, 123] on button "Cambiar Tipo Beneficiario" at bounding box center [313, 122] width 70 height 11
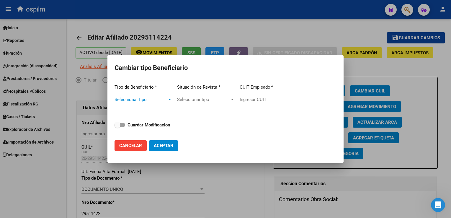
click at [135, 97] on span "Seleccionar tipo" at bounding box center [140, 99] width 53 height 5
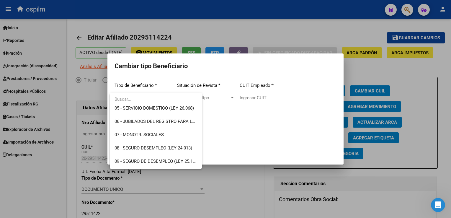
scroll to position [74, 0]
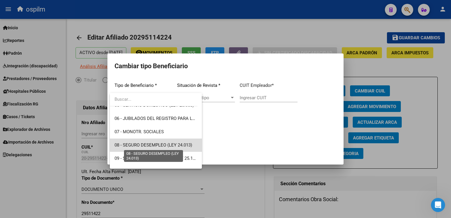
click at [176, 144] on span "08 - SEGURO DESEMPLEO (LEY 24.013)" at bounding box center [153, 144] width 78 height 5
type input "33-63761744-9"
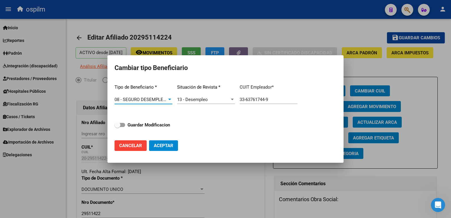
click at [121, 125] on span at bounding box center [119, 125] width 11 height 4
click at [117, 127] on input "Guardar Modificacion" at bounding box center [117, 127] width 0 height 0
checkbox input "true"
click at [170, 148] on span "Aceptar" at bounding box center [163, 145] width 19 height 5
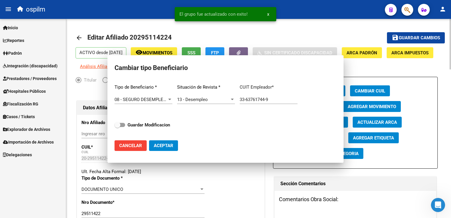
type input "33-63761744-9"
checkbox input "false"
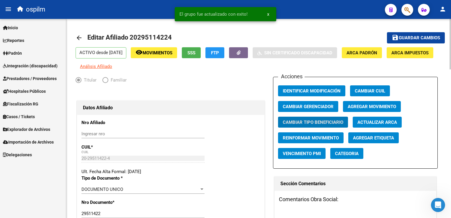
click at [409, 38] on span "Guardar cambios" at bounding box center [419, 37] width 41 height 5
